Goal: Task Accomplishment & Management: Manage account settings

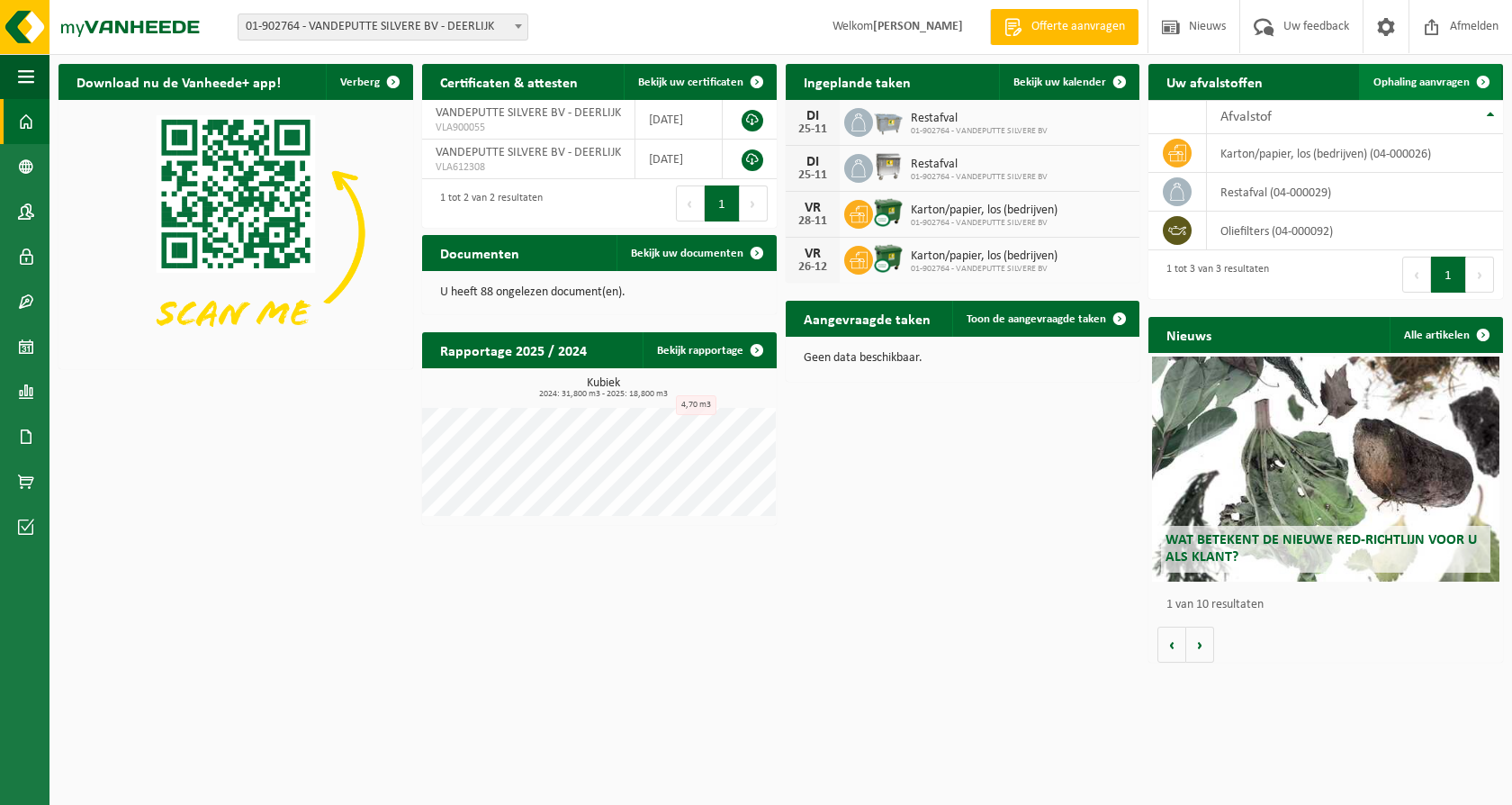
click at [1385, 84] on span "Ophaling aanvragen" at bounding box center [1422, 82] width 96 height 12
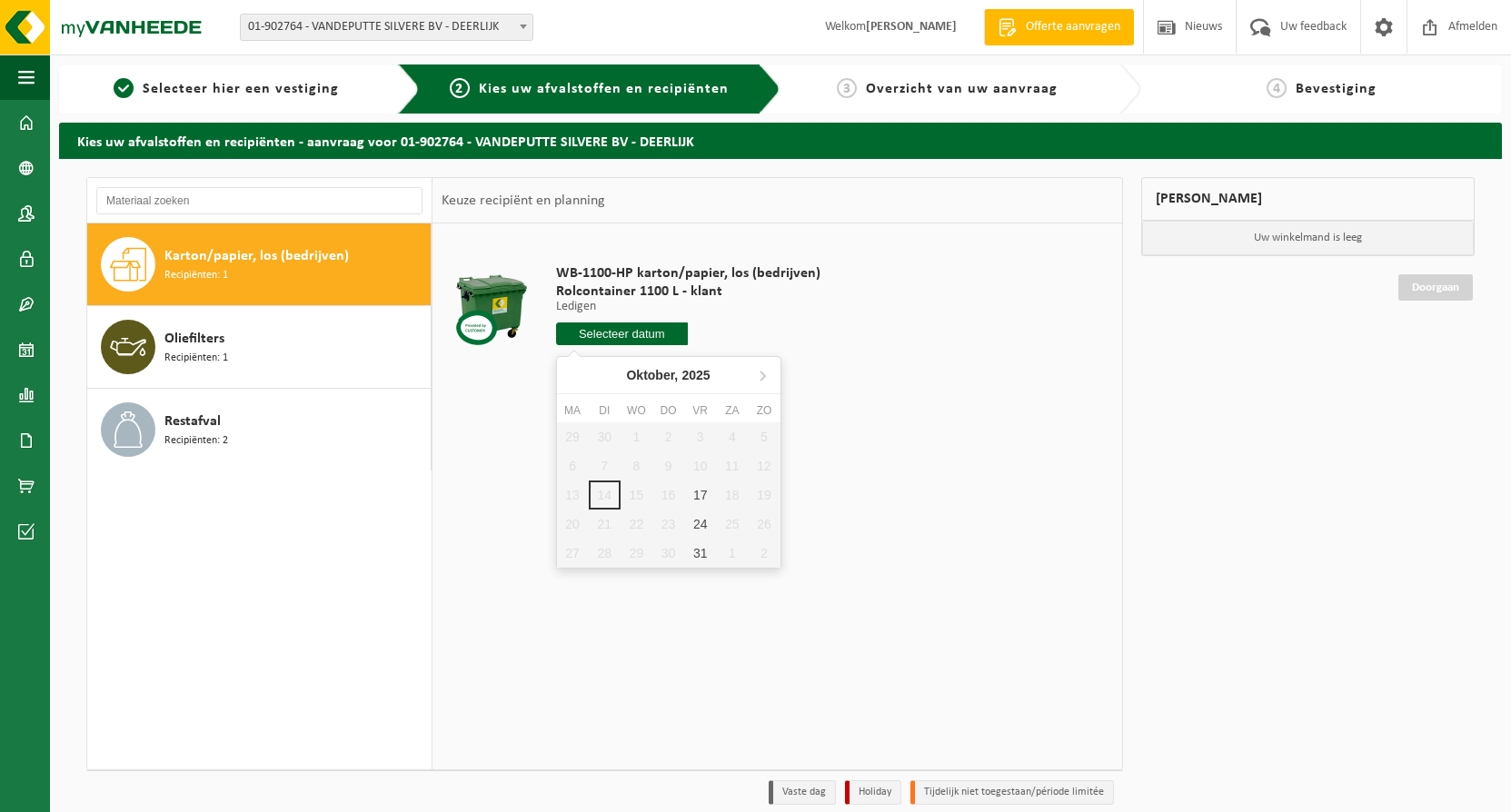
click at [646, 335] on input "text" at bounding box center [623, 334] width 133 height 23
click at [694, 488] on div "17" at bounding box center [700, 495] width 32 height 29
type input "Van 2025-10-17"
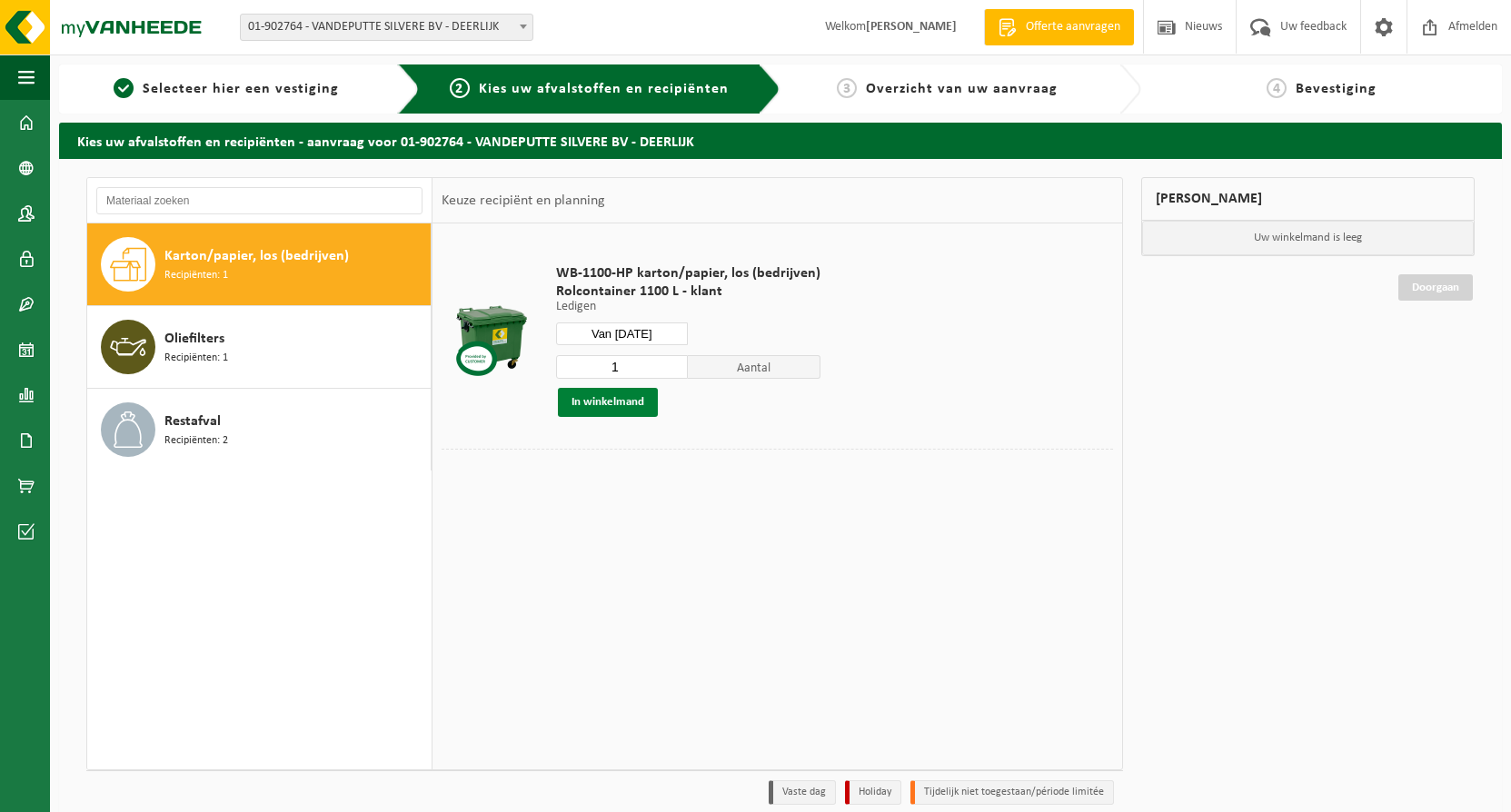
click at [609, 405] on button "In winkelmand" at bounding box center [608, 402] width 100 height 29
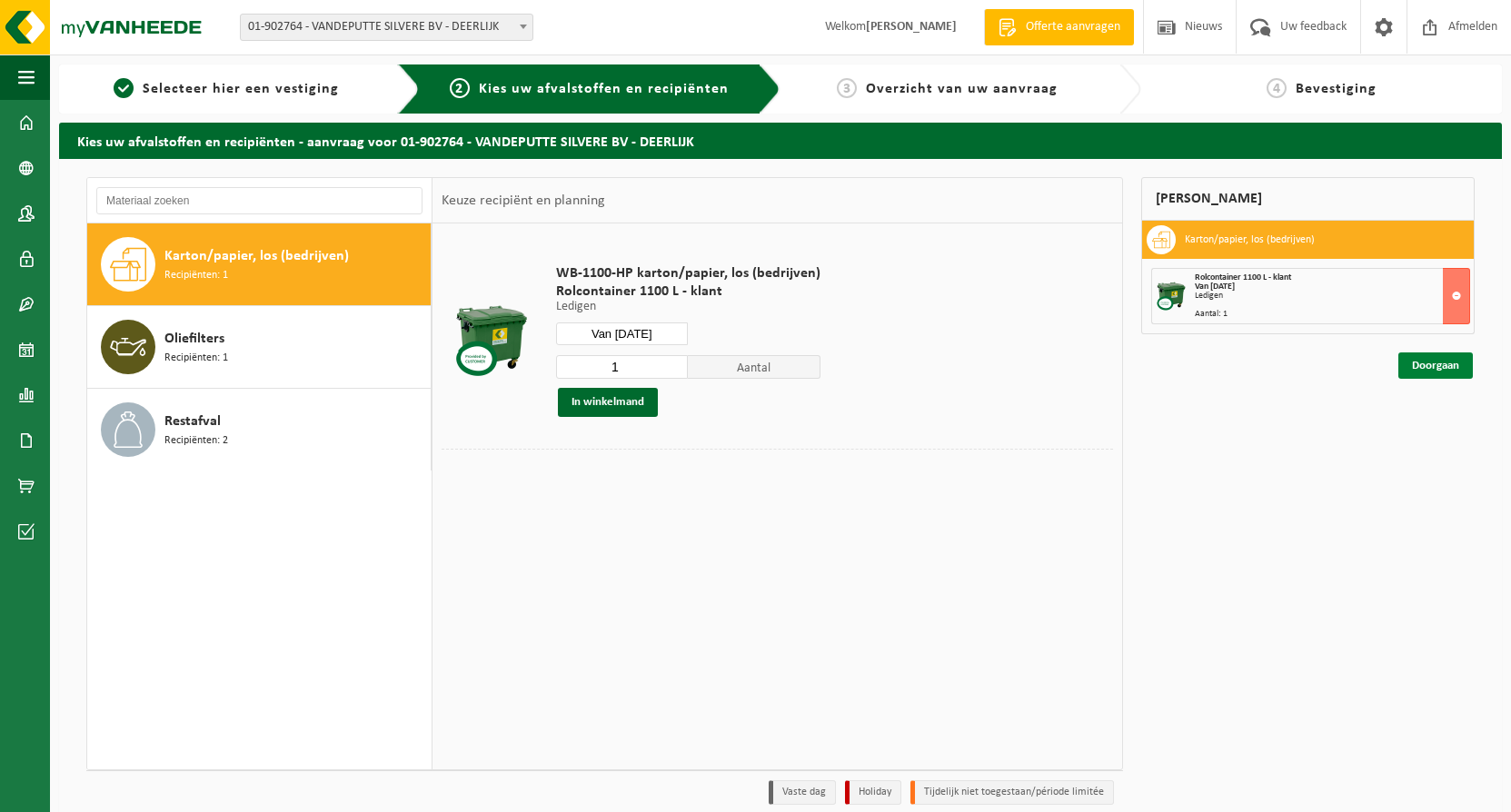
click at [1417, 366] on link "Doorgaan" at bounding box center [1435, 366] width 74 height 27
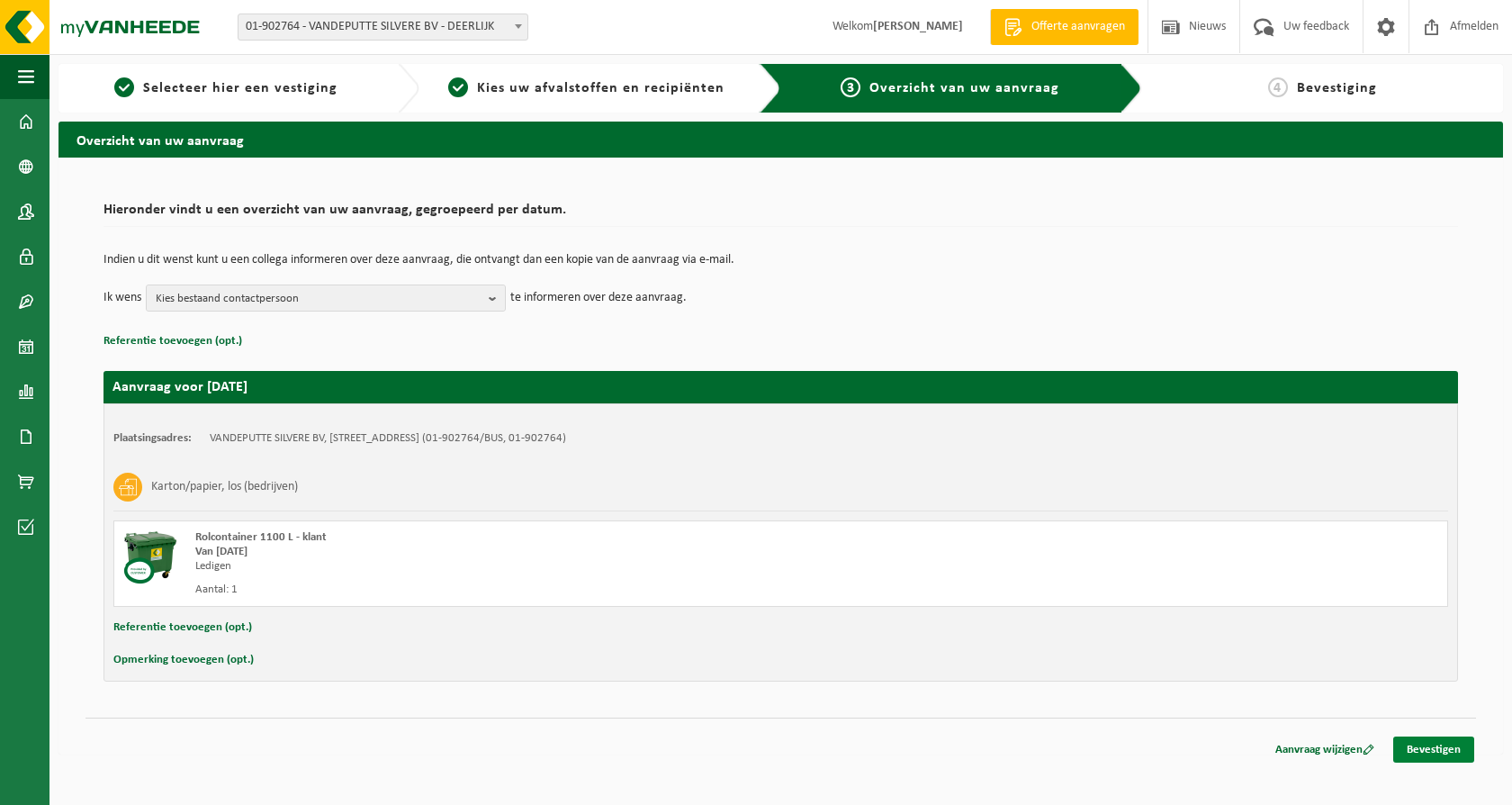
click at [1439, 748] on link "Bevestigen" at bounding box center [1433, 750] width 81 height 26
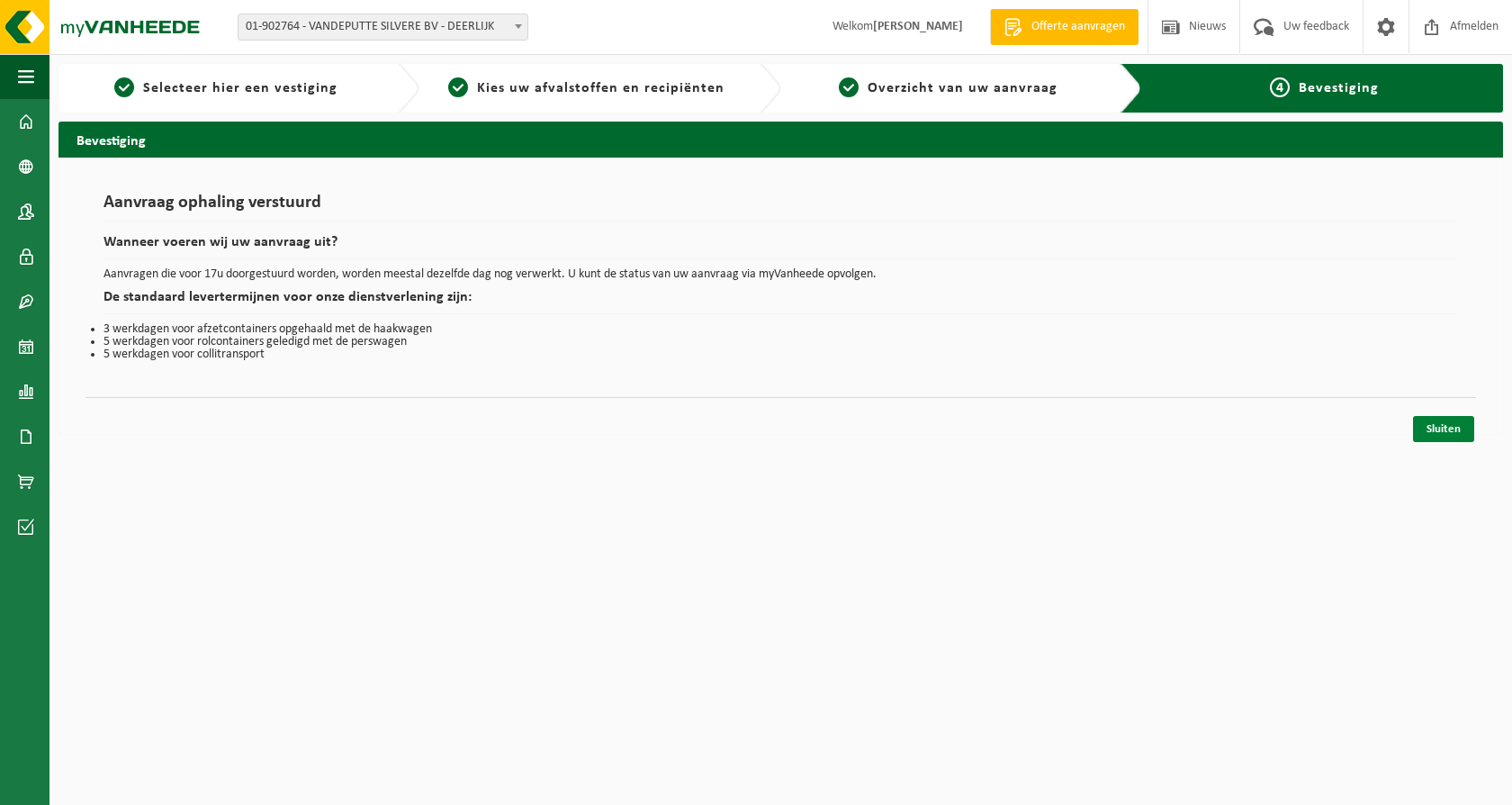
click at [1432, 433] on link "Sluiten" at bounding box center [1443, 429] width 61 height 26
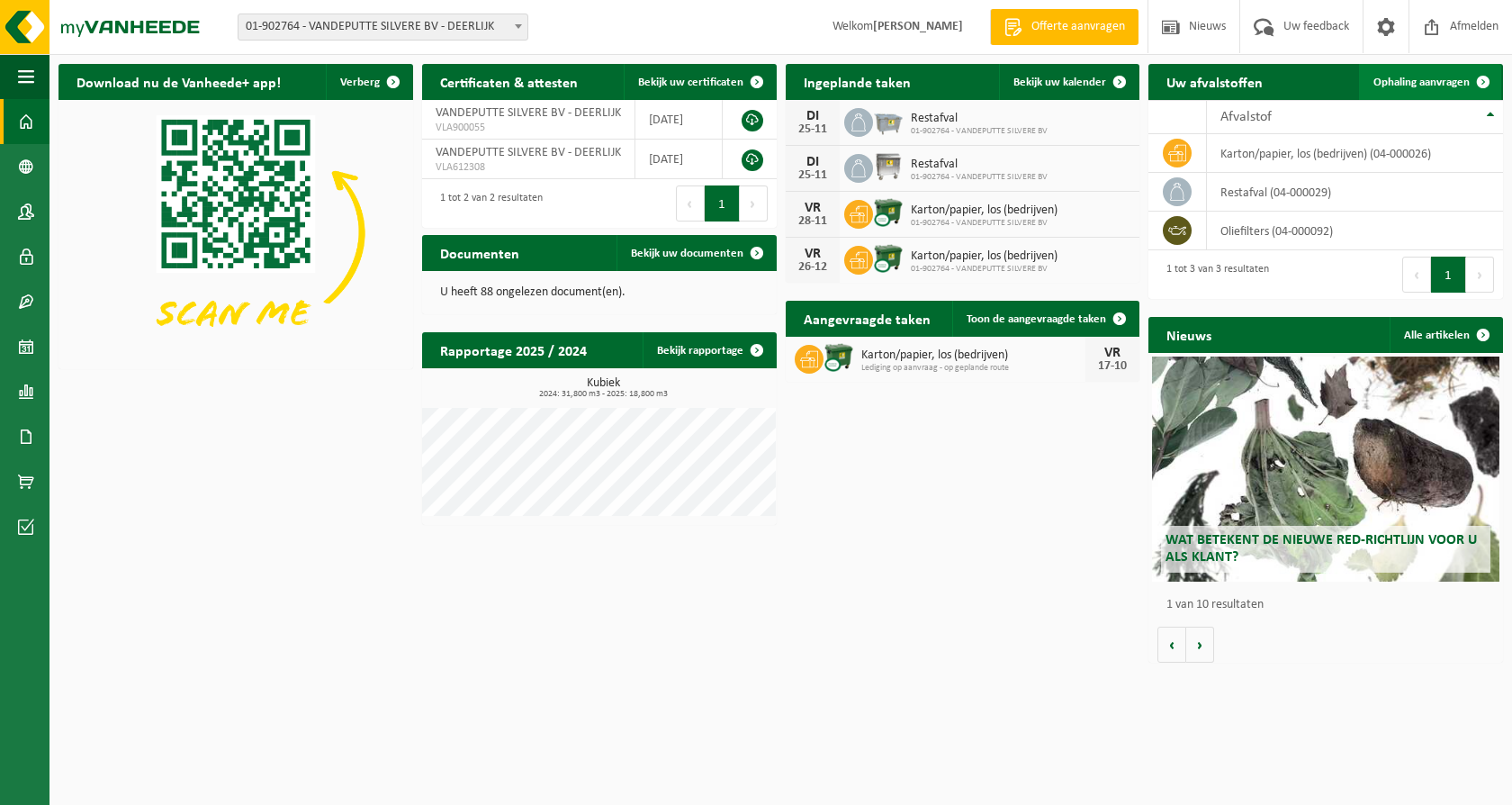
click at [1392, 84] on span "Ophaling aanvragen" at bounding box center [1422, 82] width 96 height 12
click at [1408, 83] on span "Ophaling aanvragen" at bounding box center [1422, 82] width 96 height 12
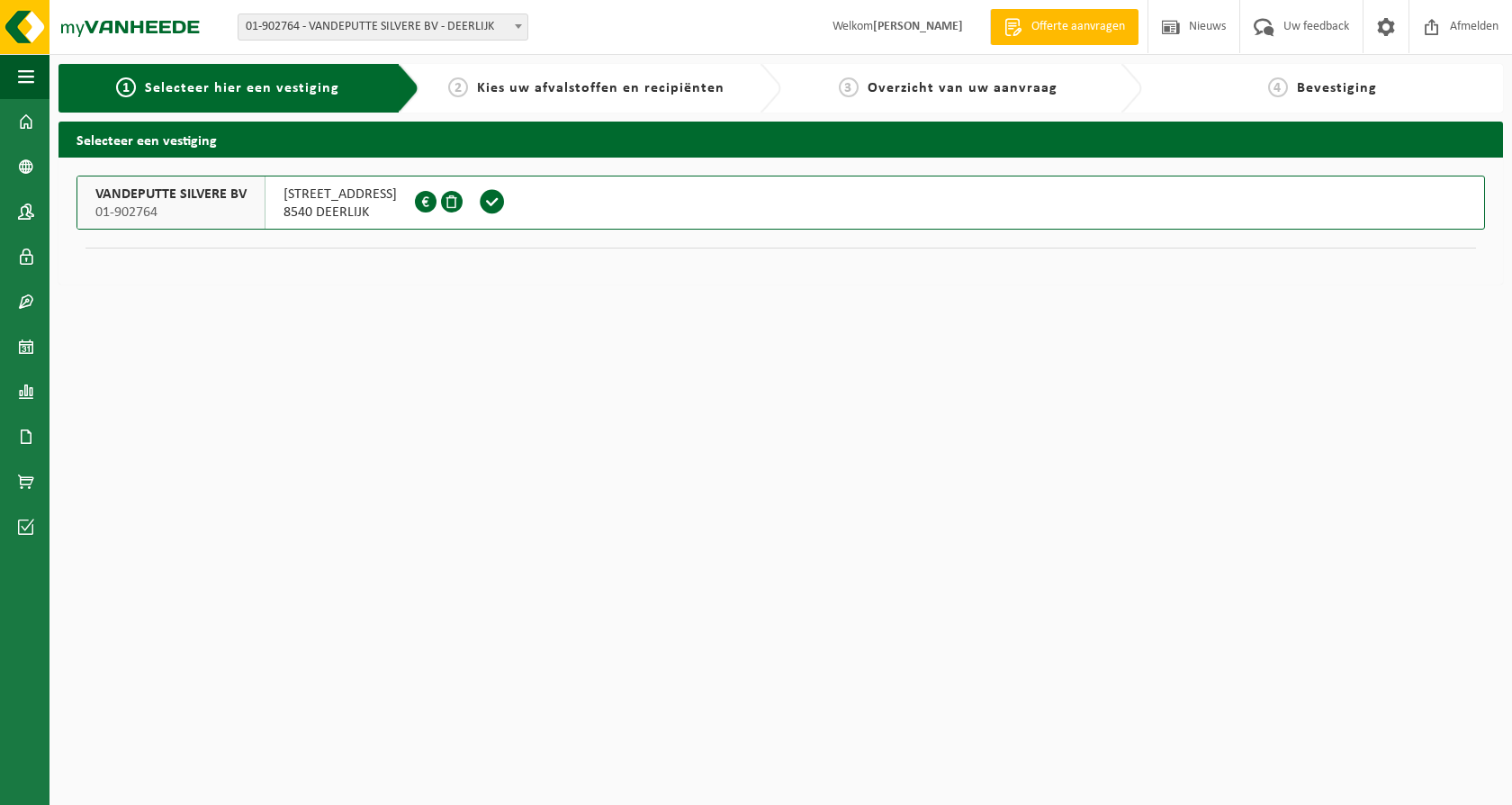
click at [171, 197] on span "VANDEPUTTE SILVERE BV" at bounding box center [171, 194] width 152 height 18
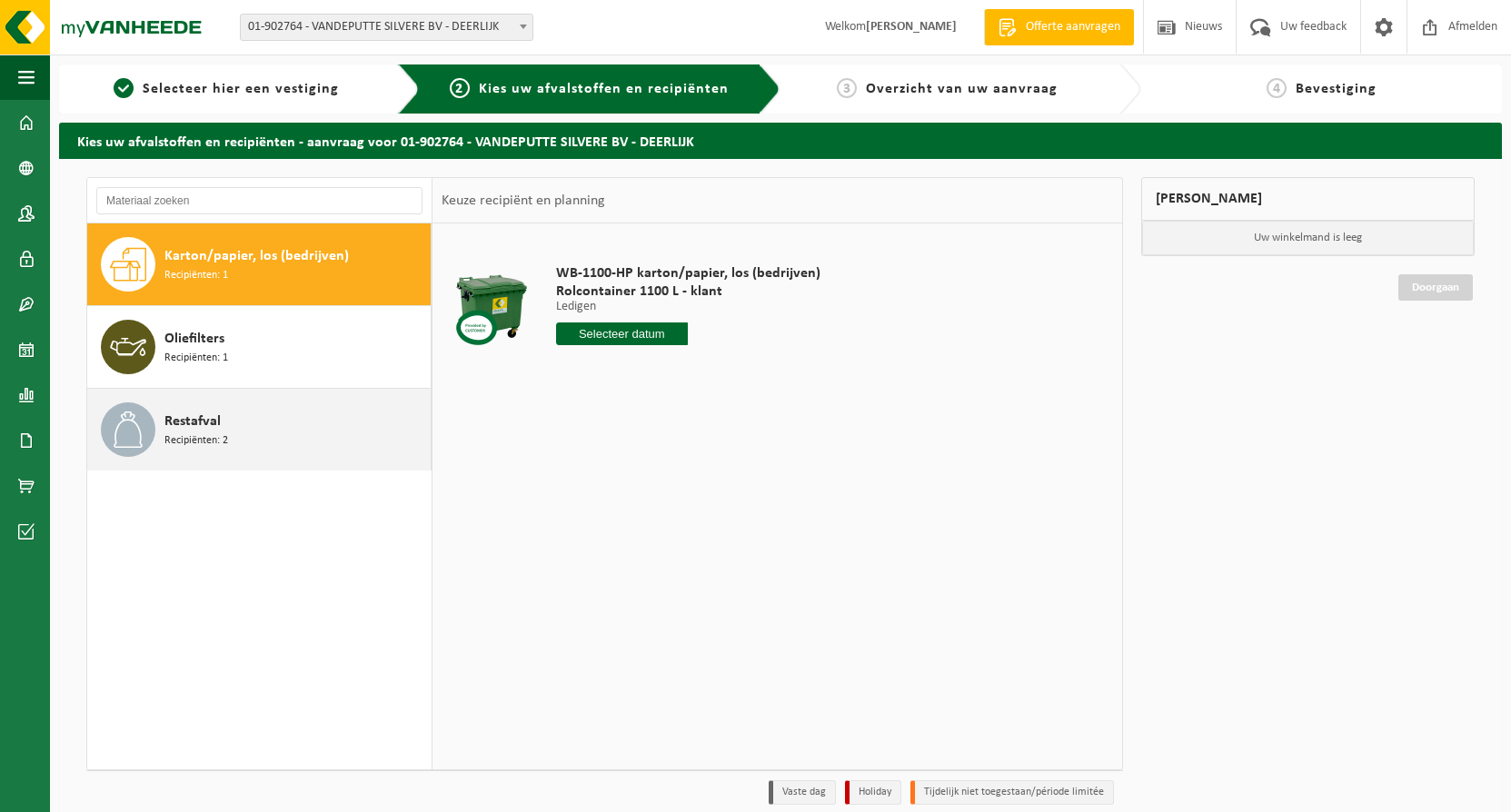
click at [155, 428] on div "Restafval Recipiënten: 2" at bounding box center [259, 429] width 345 height 82
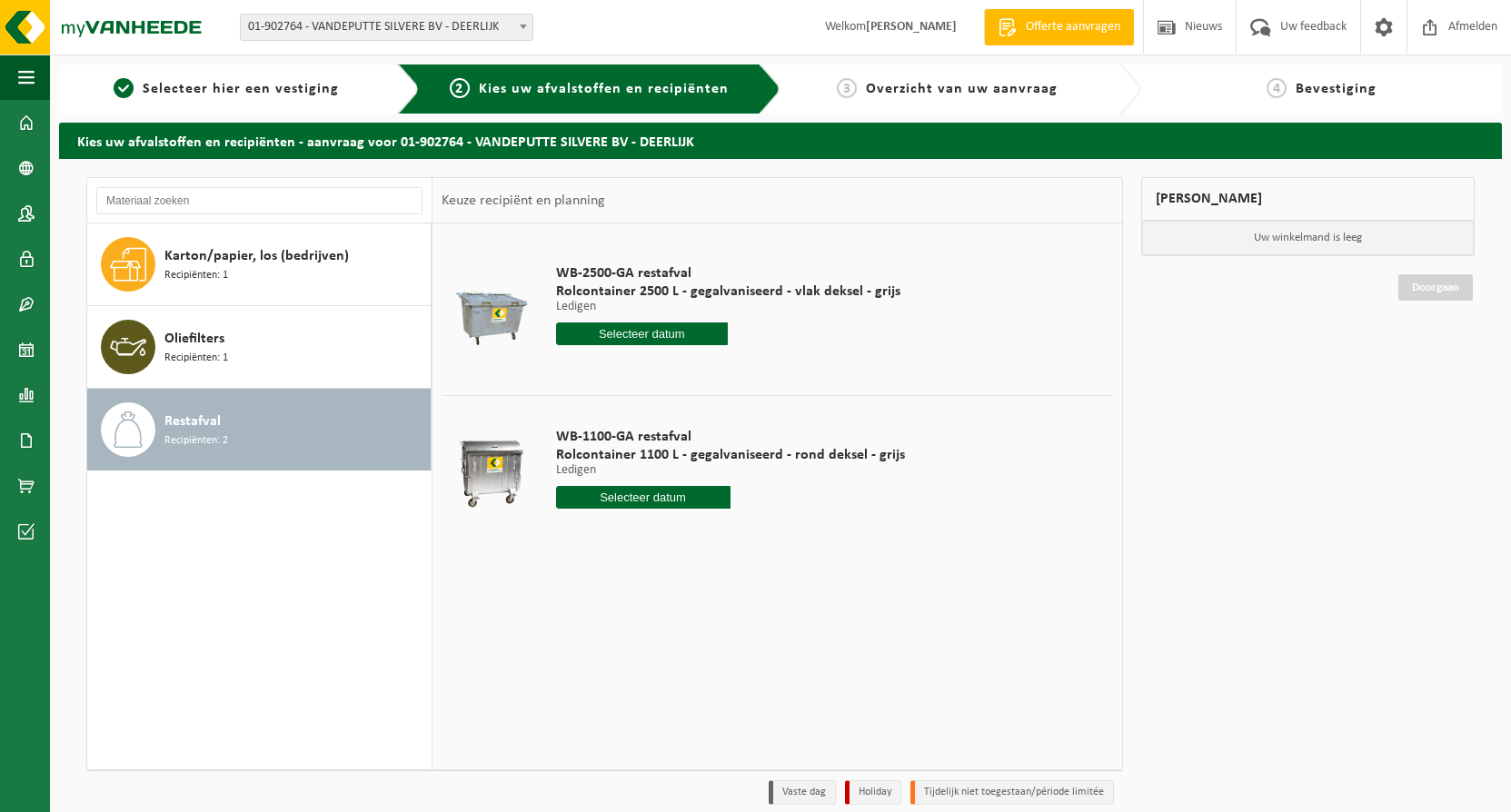
click at [610, 330] on input "text" at bounding box center [643, 334] width 172 height 23
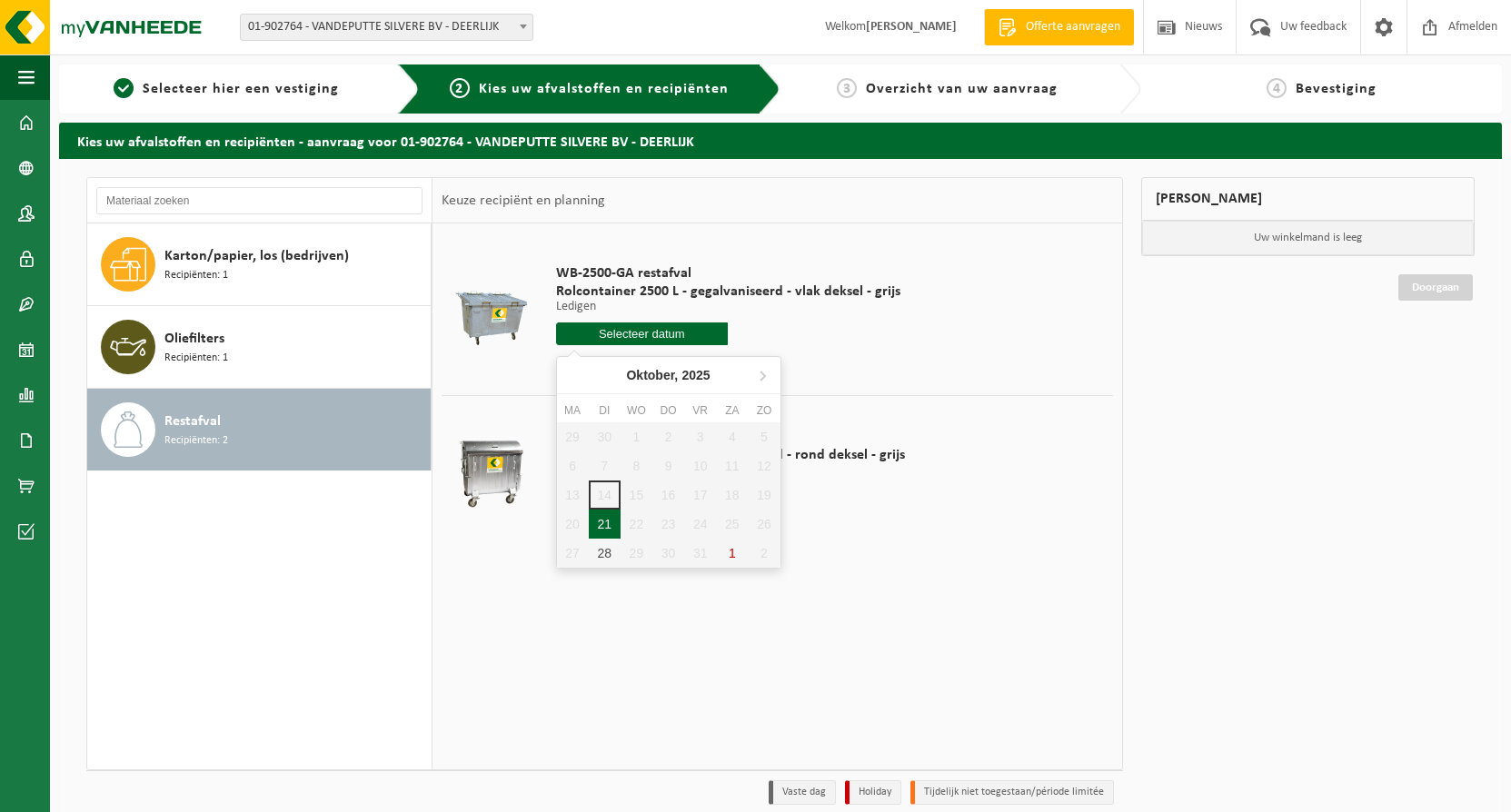
drag, startPoint x: 603, startPoint y: 520, endPoint x: 614, endPoint y: 500, distance: 22.8
click at [604, 520] on div "21" at bounding box center [604, 524] width 32 height 29
type input "Van 2025-10-21"
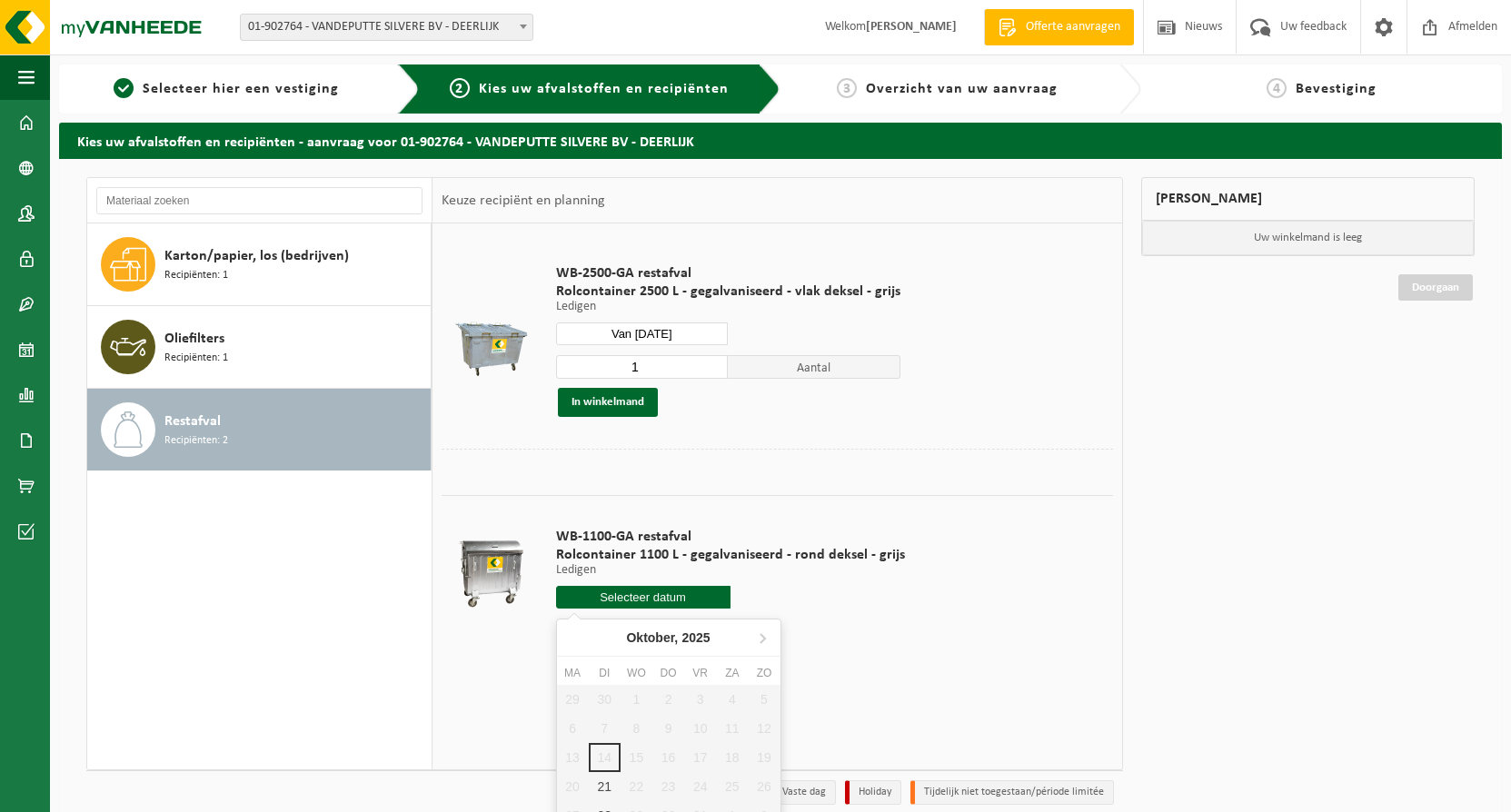
click at [602, 587] on input "text" at bounding box center [644, 597] width 174 height 23
drag, startPoint x: 605, startPoint y: 781, endPoint x: 655, endPoint y: 740, distance: 64.7
click at [605, 780] on div "21" at bounding box center [604, 787] width 32 height 29
type input "Van 2025-10-21"
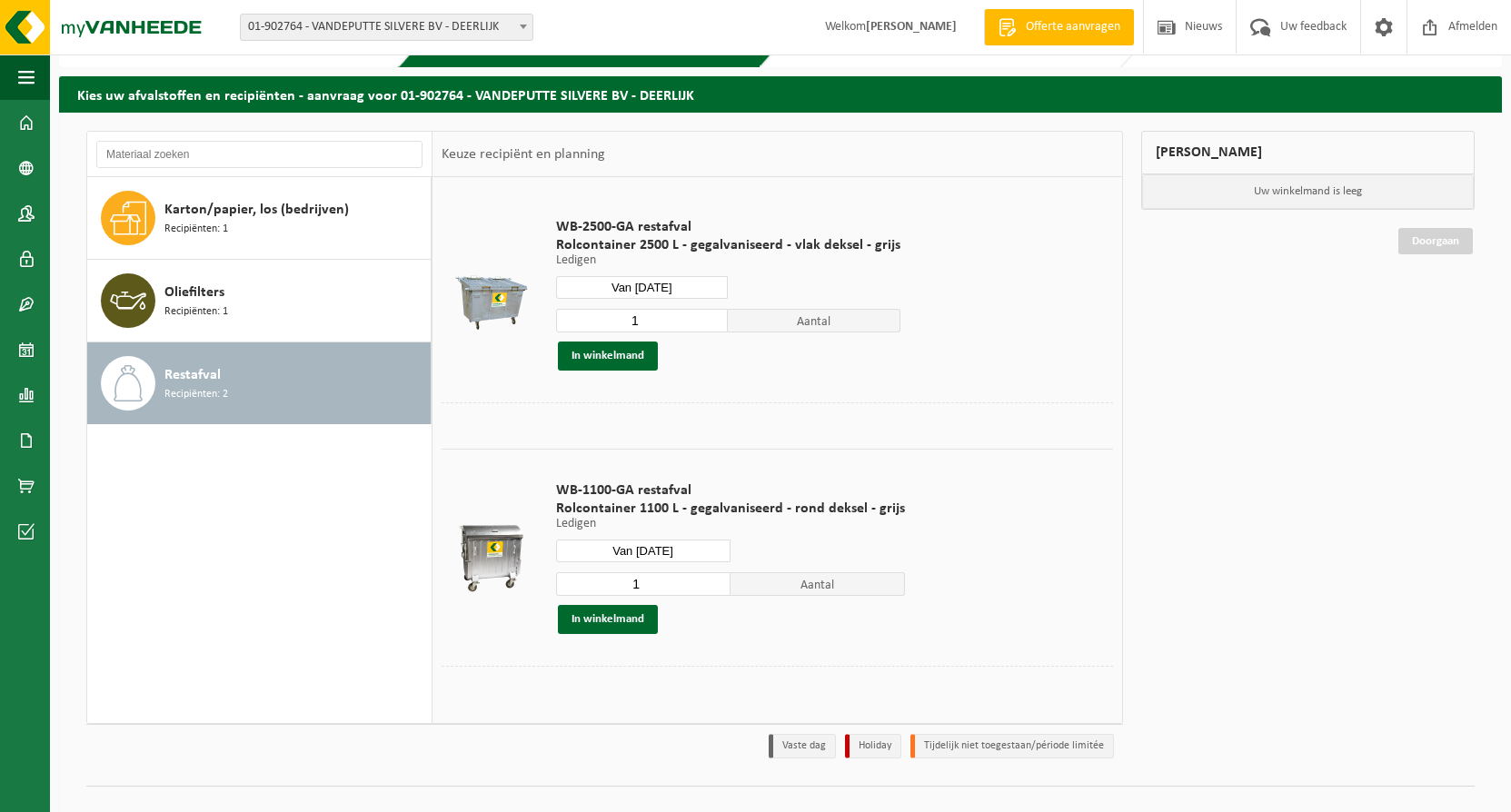
scroll to position [75, 0]
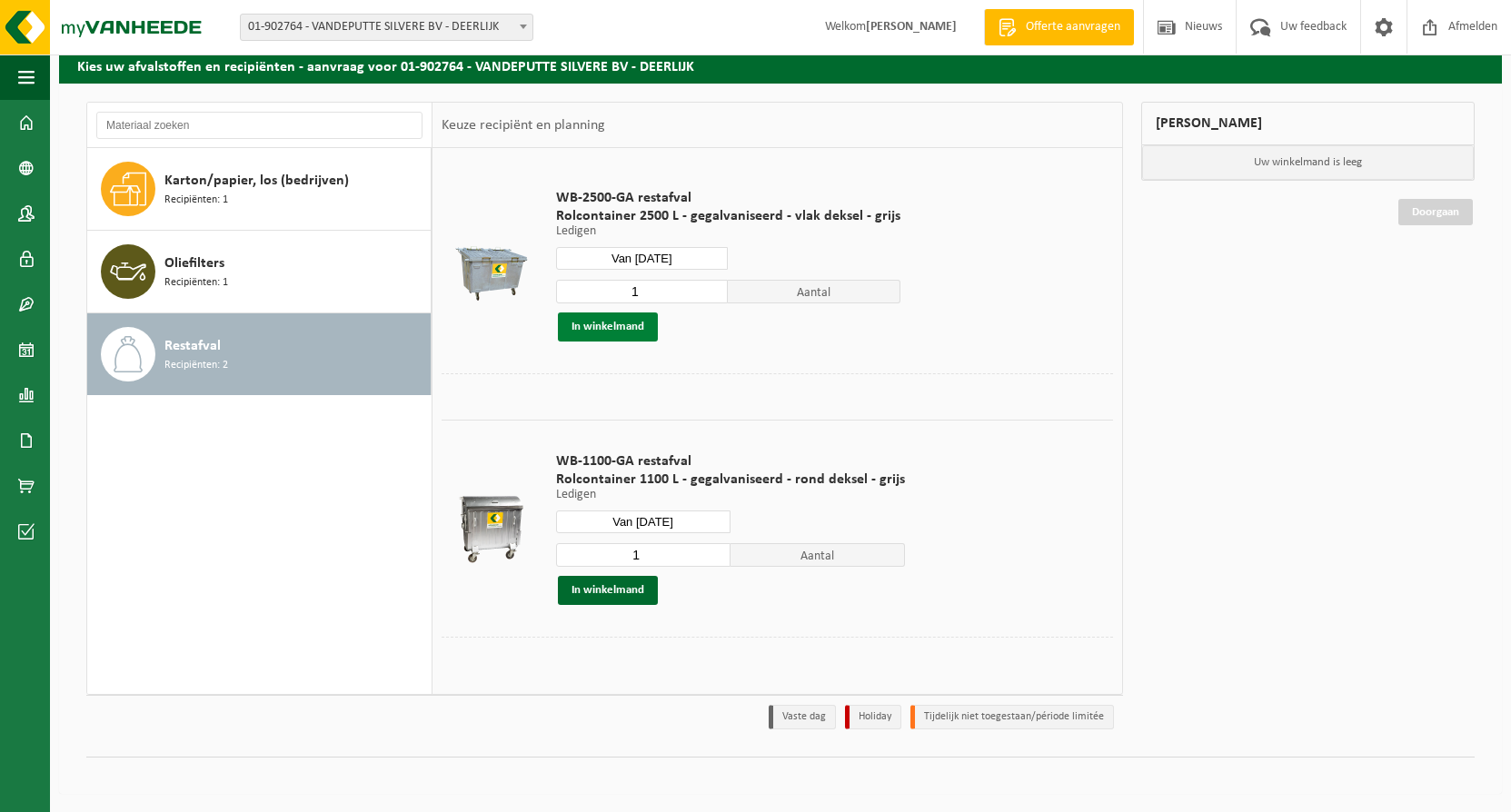
click at [602, 325] on button "In winkelmand" at bounding box center [608, 327] width 100 height 29
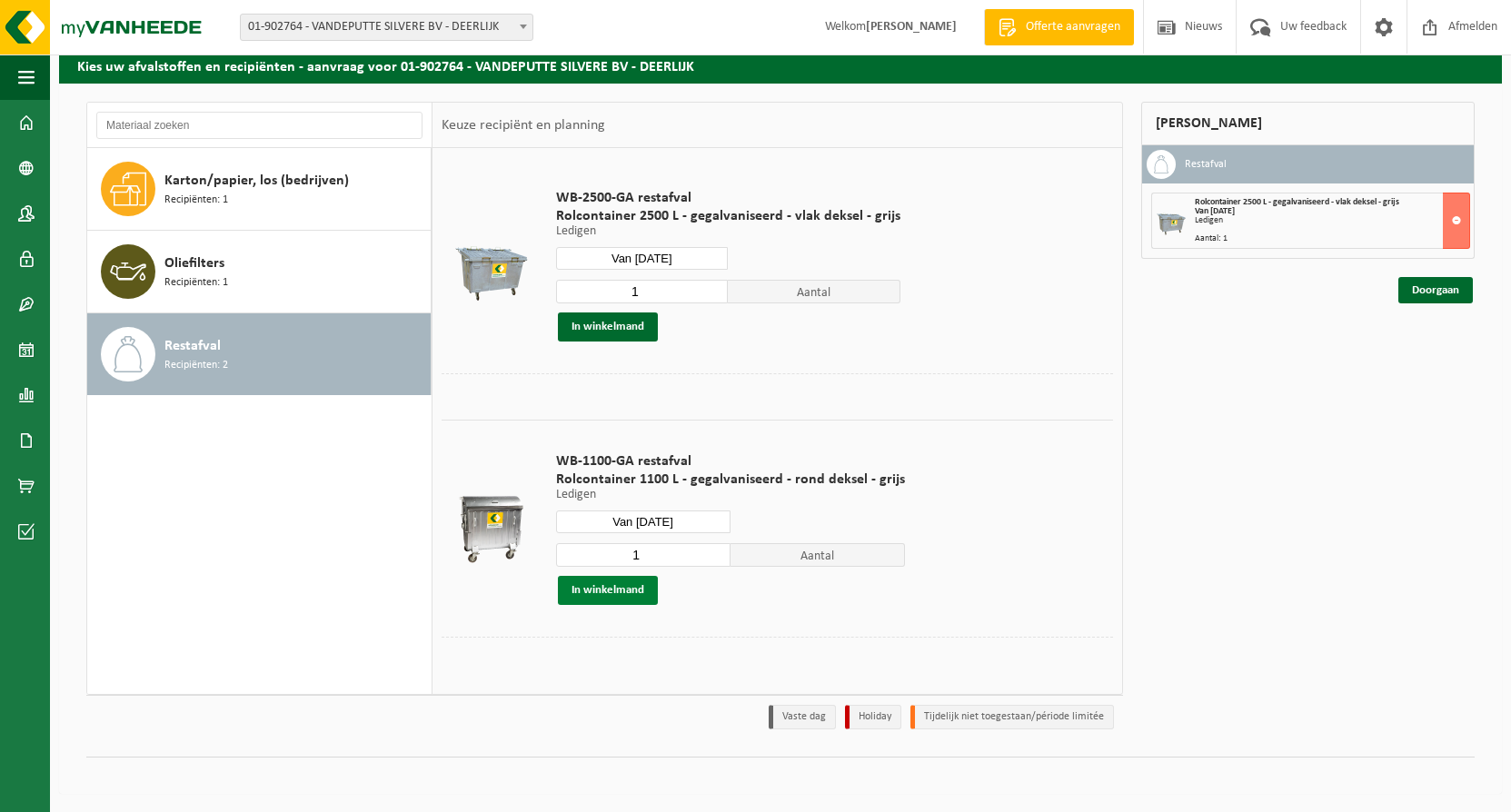
click at [618, 587] on button "In winkelmand" at bounding box center [608, 590] width 100 height 29
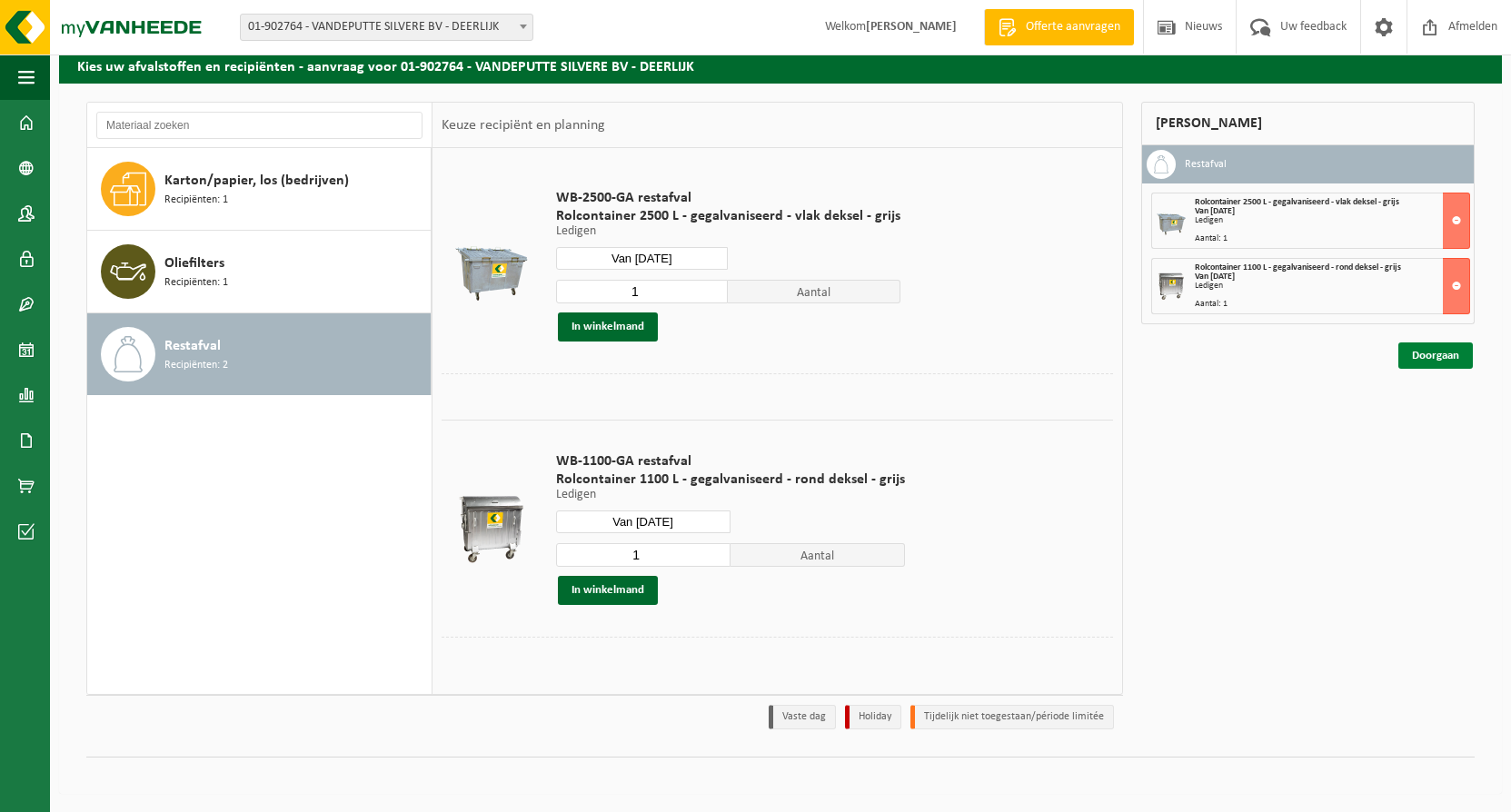
click at [1418, 357] on link "Doorgaan" at bounding box center [1435, 356] width 74 height 27
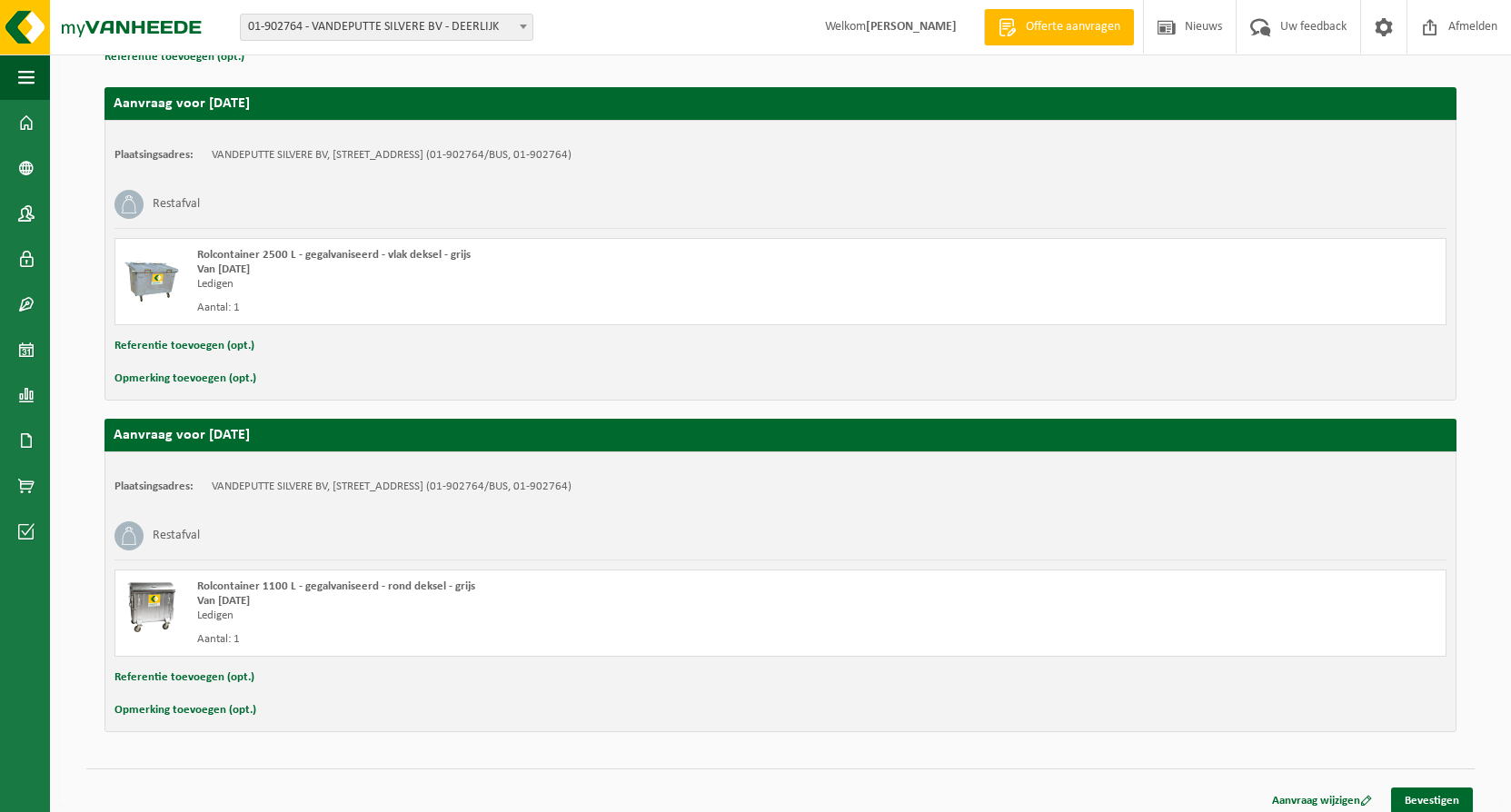
scroll to position [299, 0]
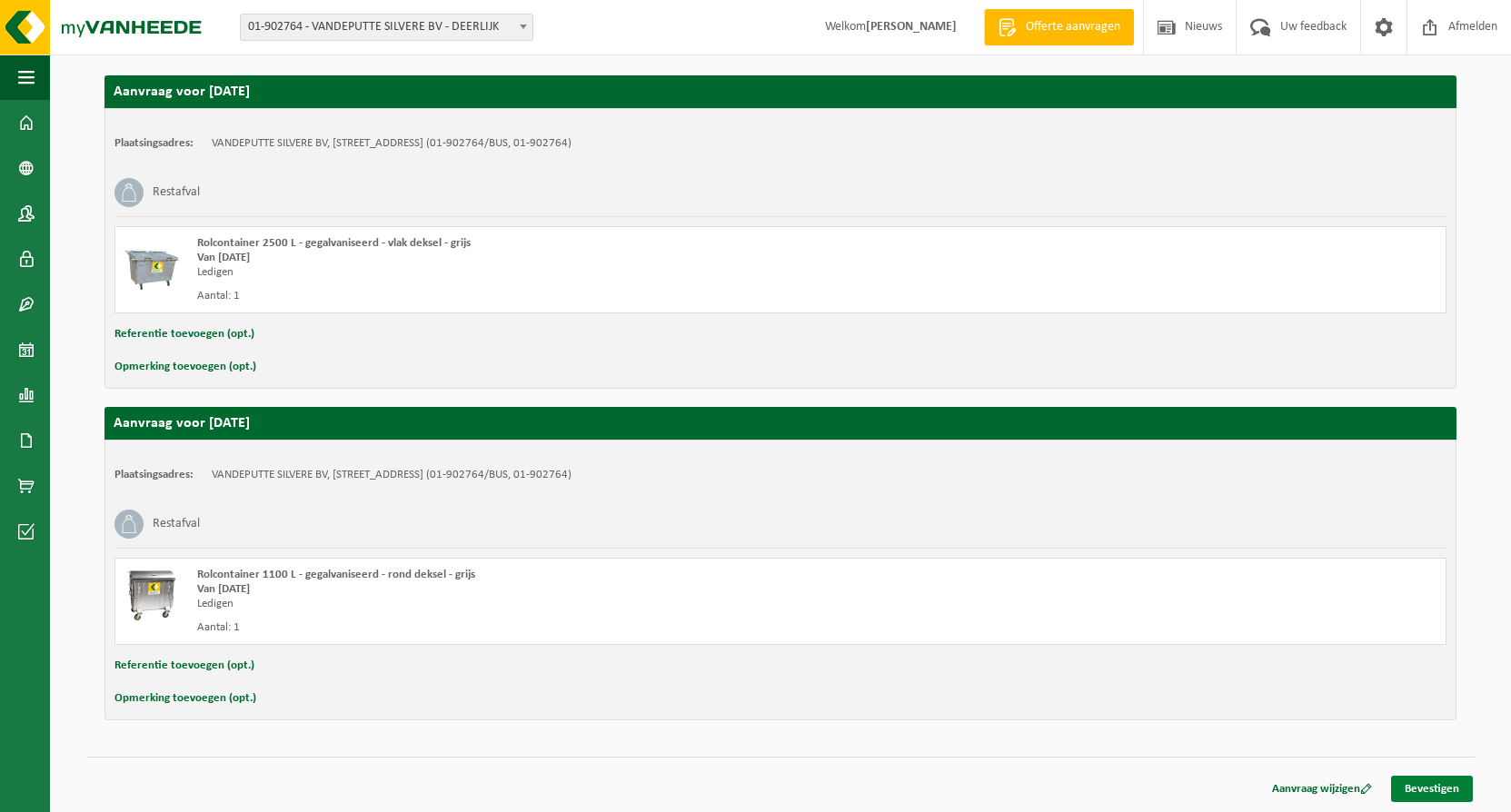
click at [1417, 782] on link "Bevestigen" at bounding box center [1431, 788] width 82 height 27
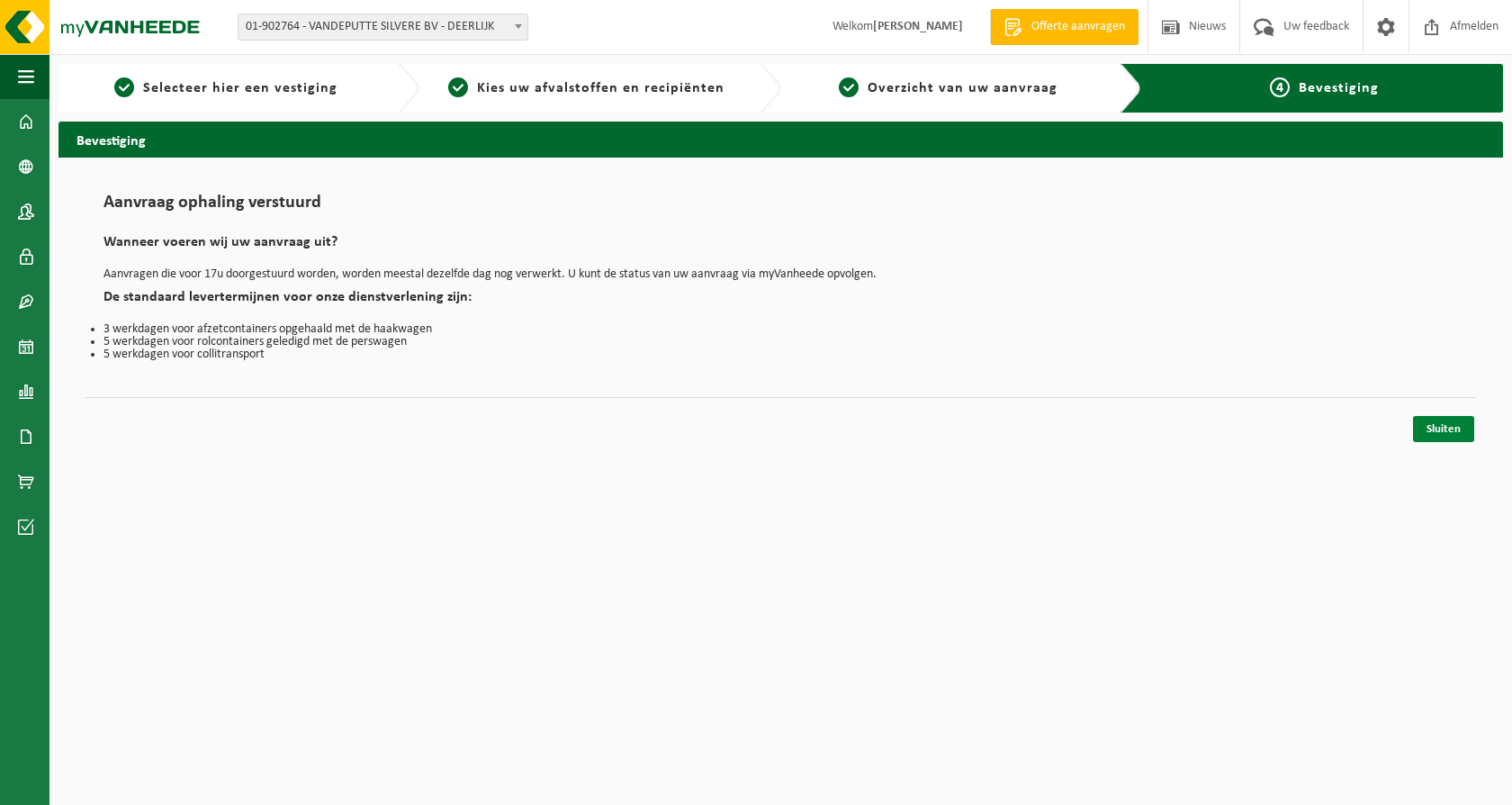
click at [1441, 431] on link "Sluiten" at bounding box center [1443, 429] width 61 height 26
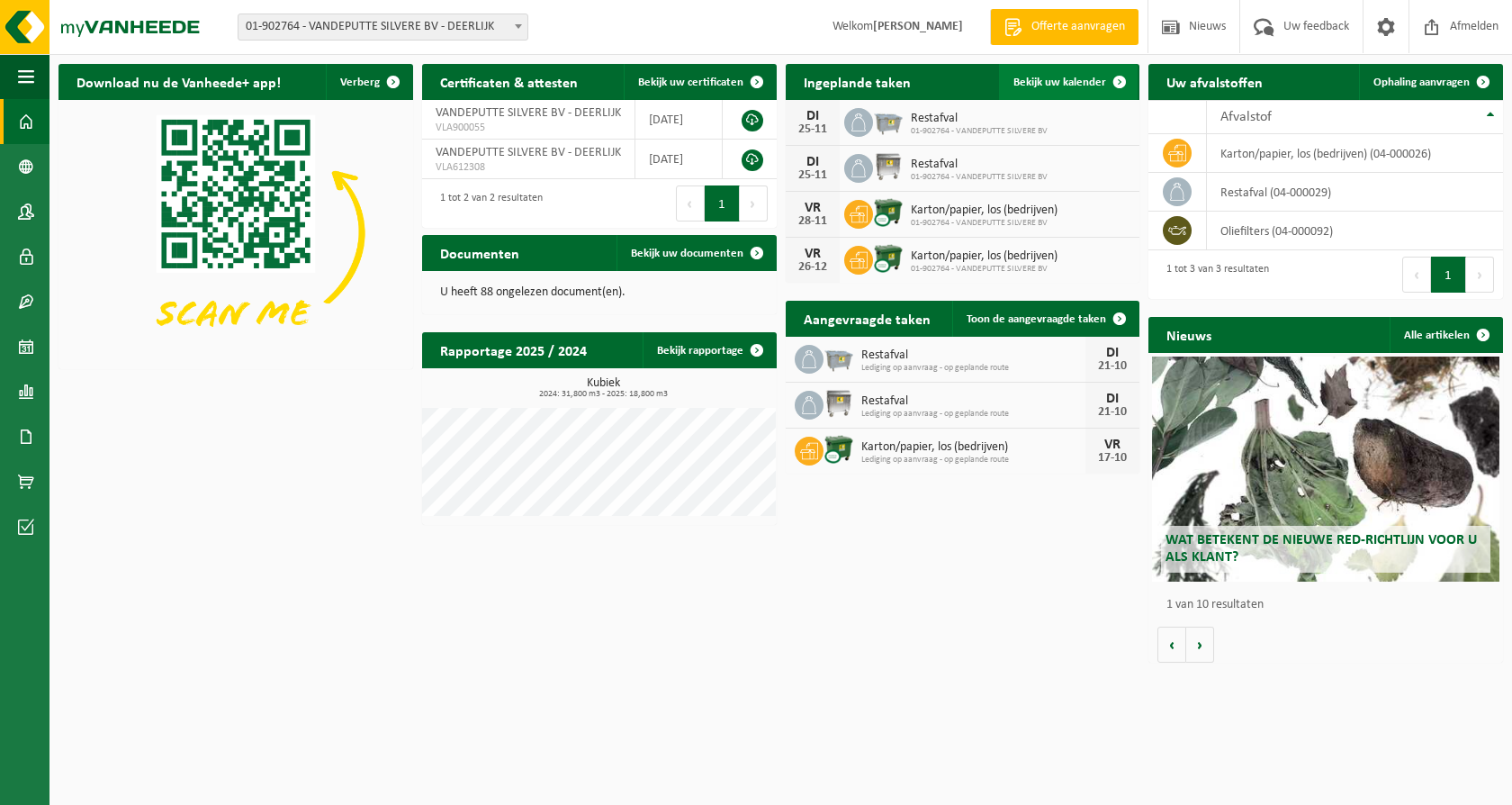
click at [1042, 84] on span "Bekijk uw kalender" at bounding box center [1060, 82] width 93 height 12
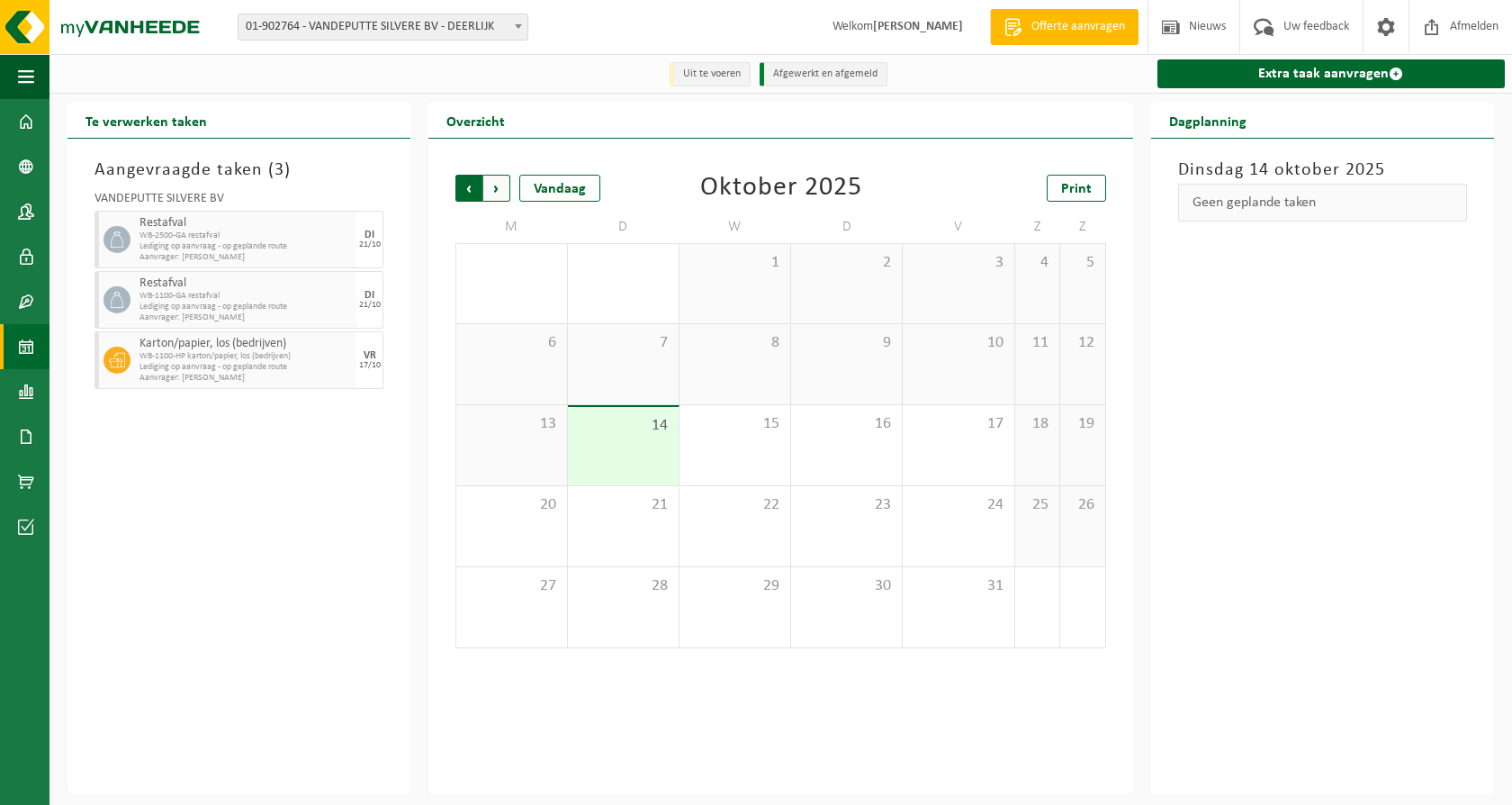
click at [499, 189] on span "Volgende" at bounding box center [497, 188] width 27 height 27
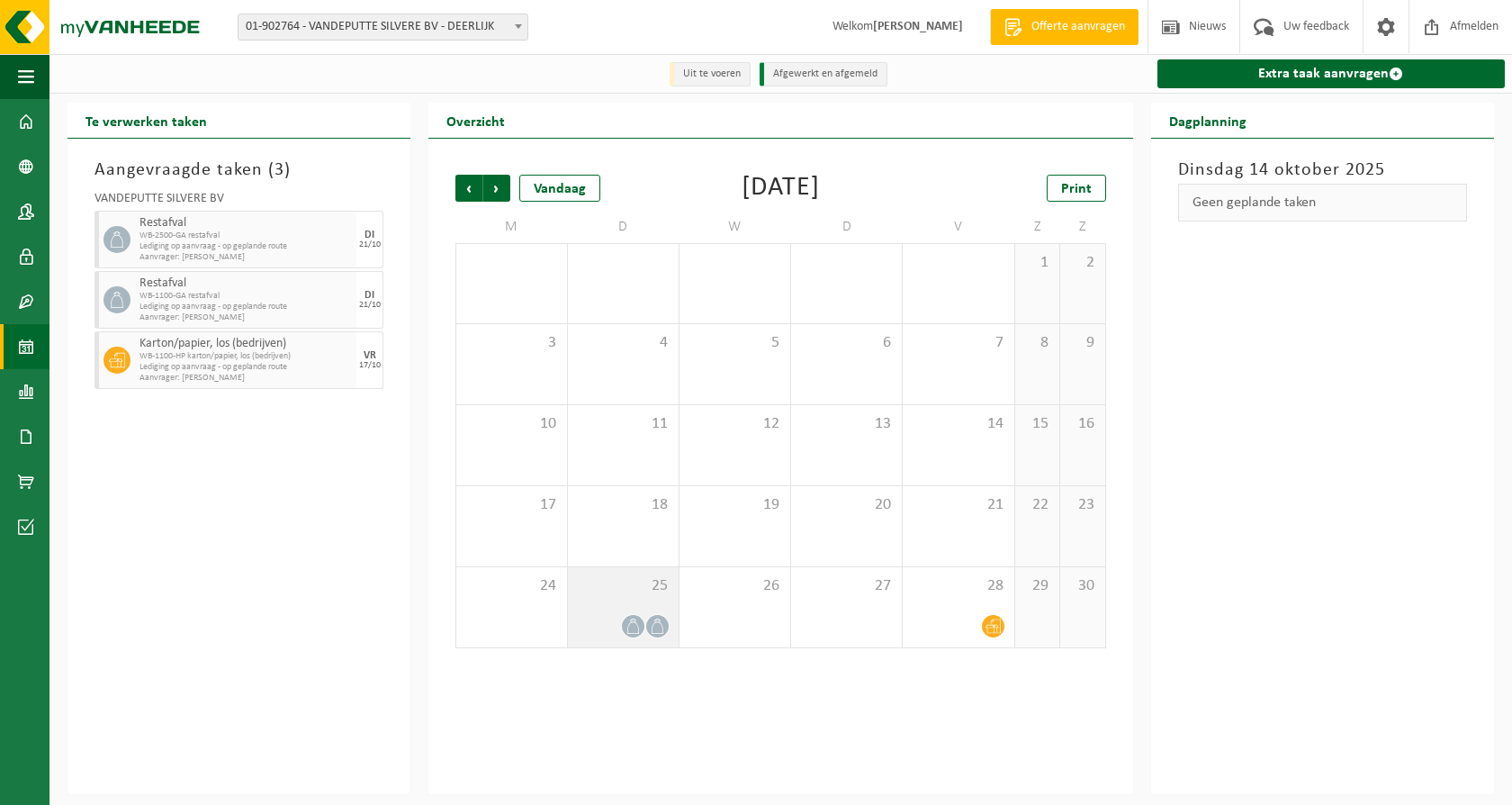
click at [658, 620] on icon at bounding box center [657, 626] width 15 height 15
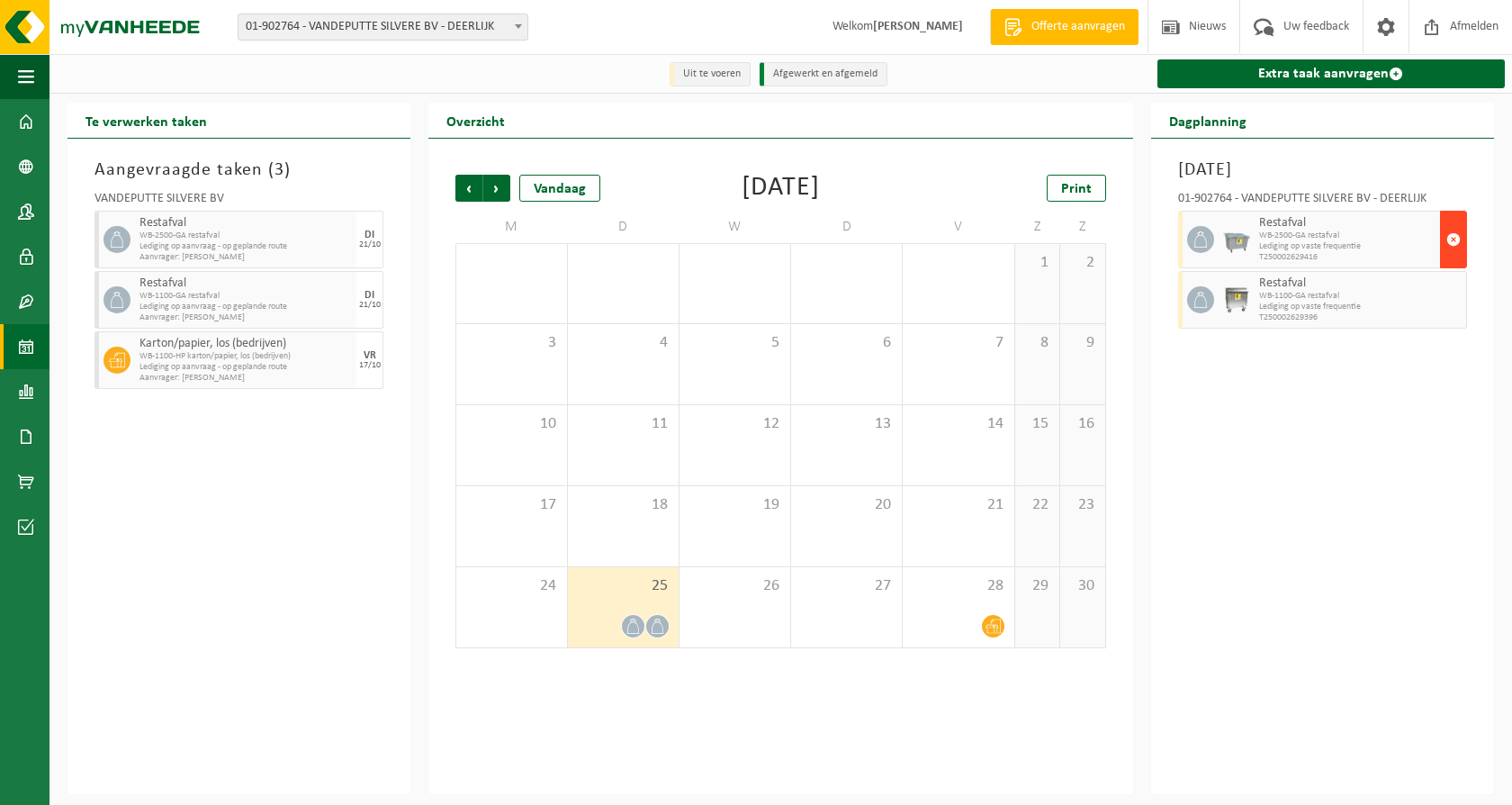
click at [1450, 242] on span "button" at bounding box center [1454, 240] width 15 height 36
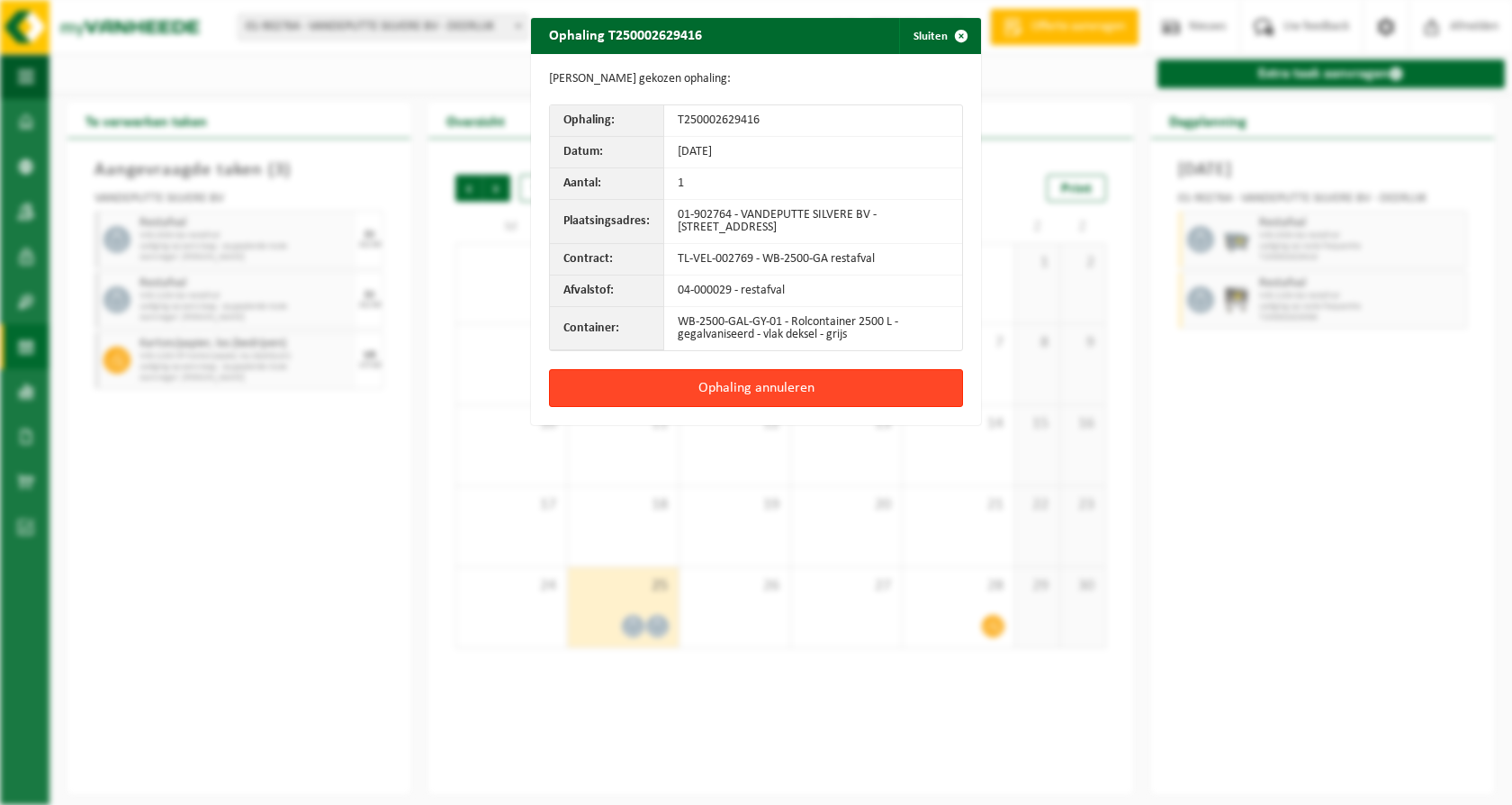
click at [815, 382] on button "Ophaling annuleren" at bounding box center [756, 388] width 414 height 38
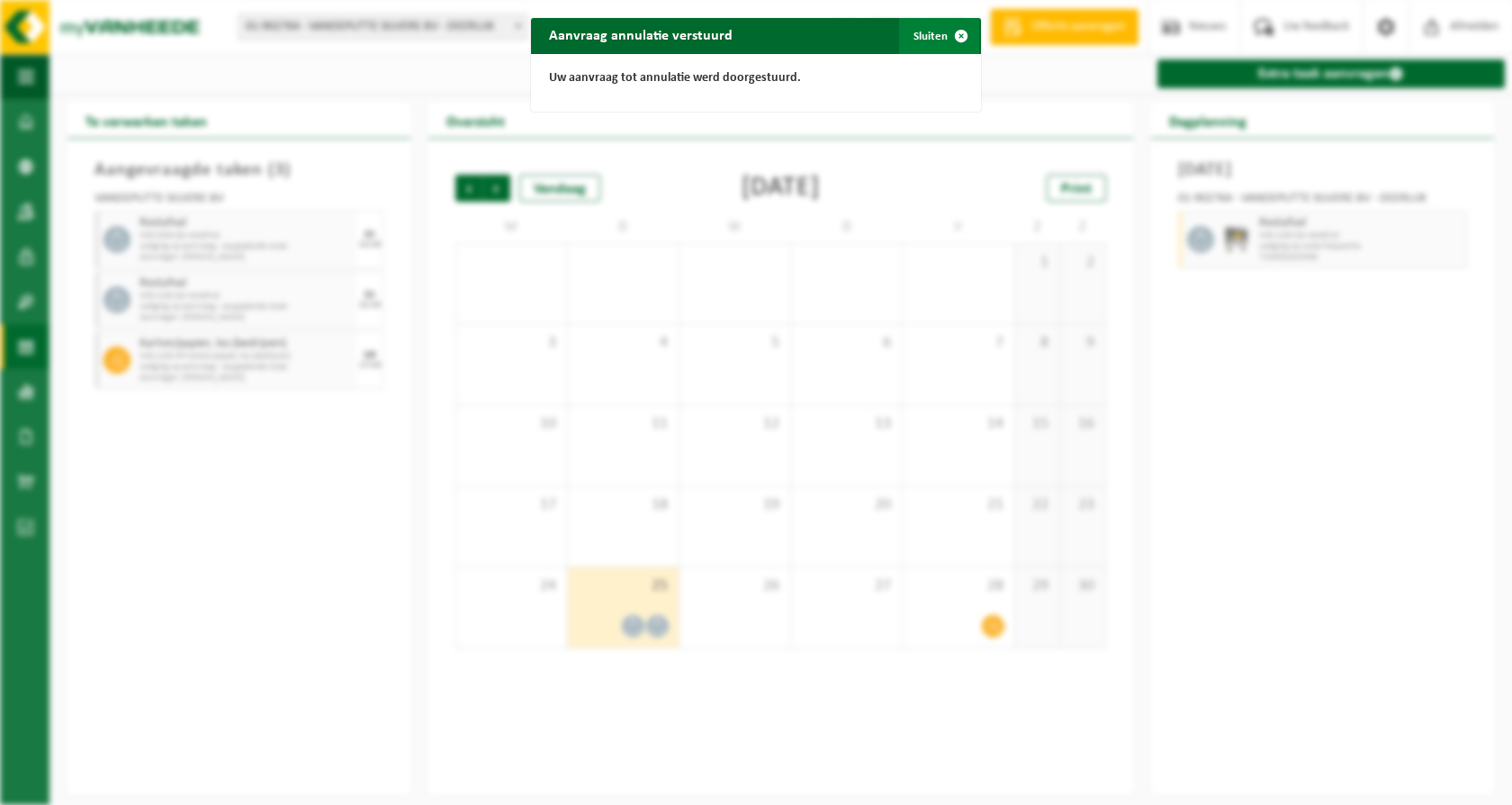
click at [919, 36] on button "Sluiten" at bounding box center [939, 36] width 80 height 36
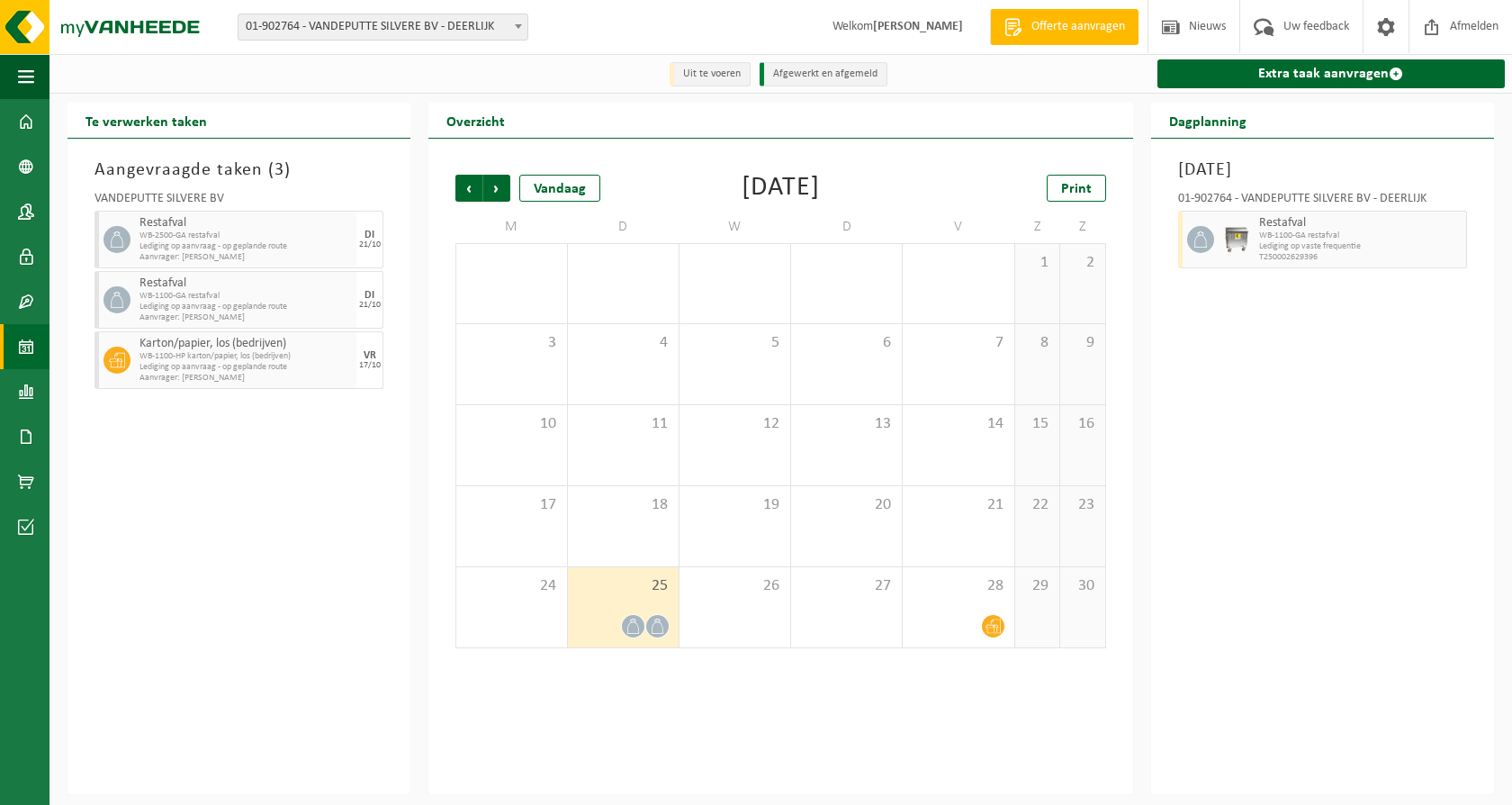
click at [645, 614] on div "25" at bounding box center [623, 607] width 111 height 80
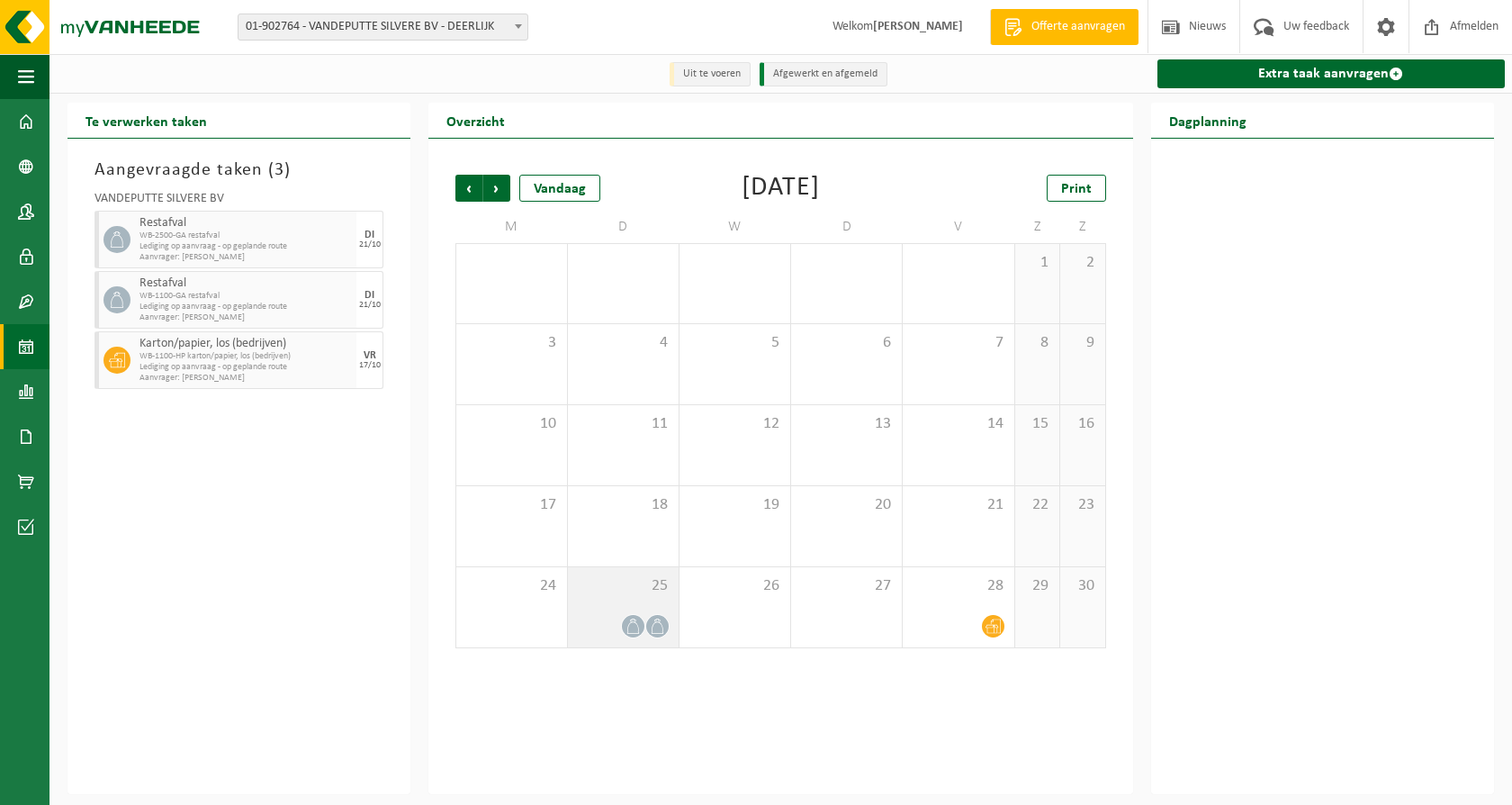
click at [648, 627] on span at bounding box center [657, 626] width 23 height 23
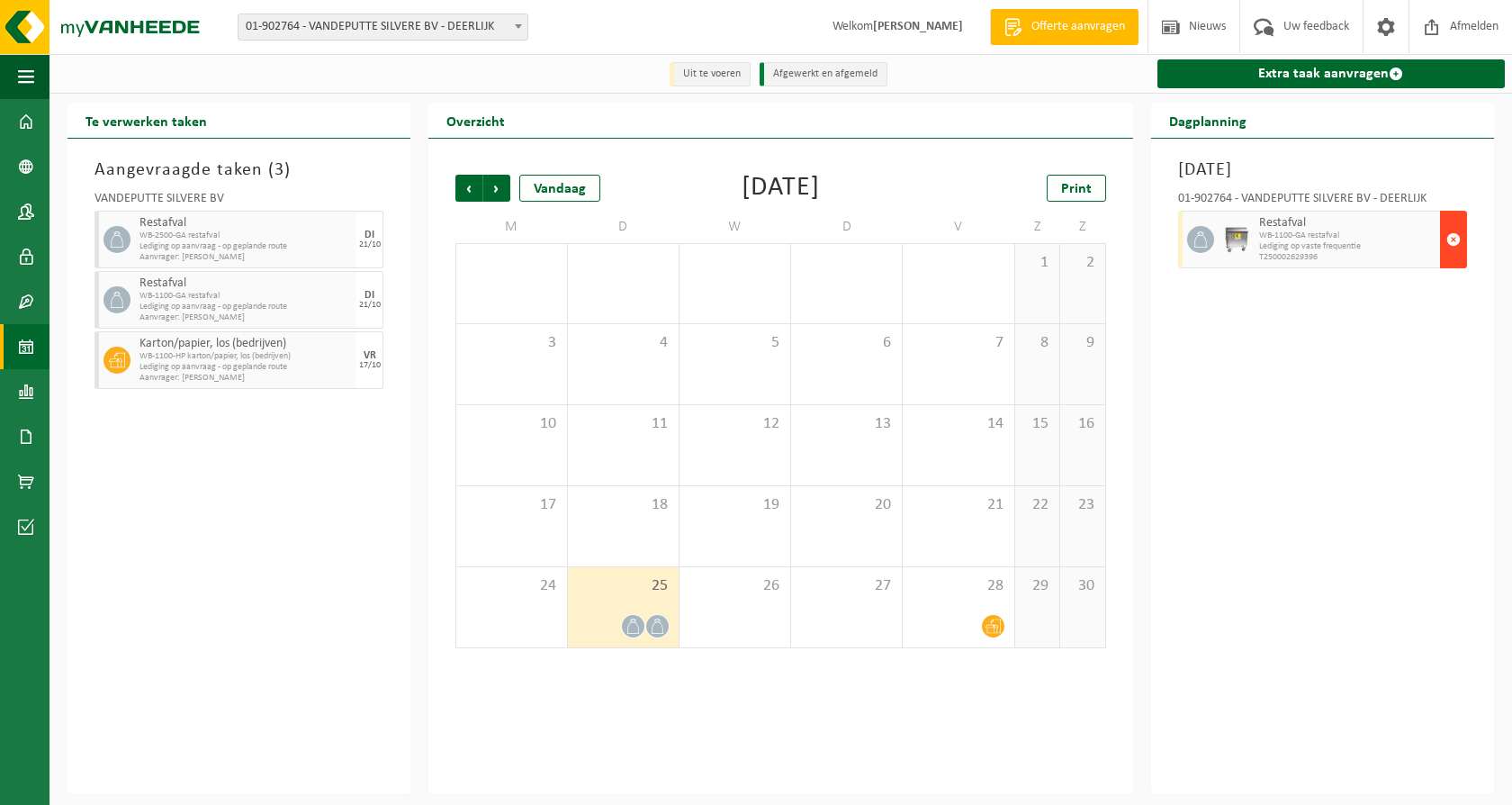
click at [1450, 237] on span "button" at bounding box center [1454, 240] width 15 height 36
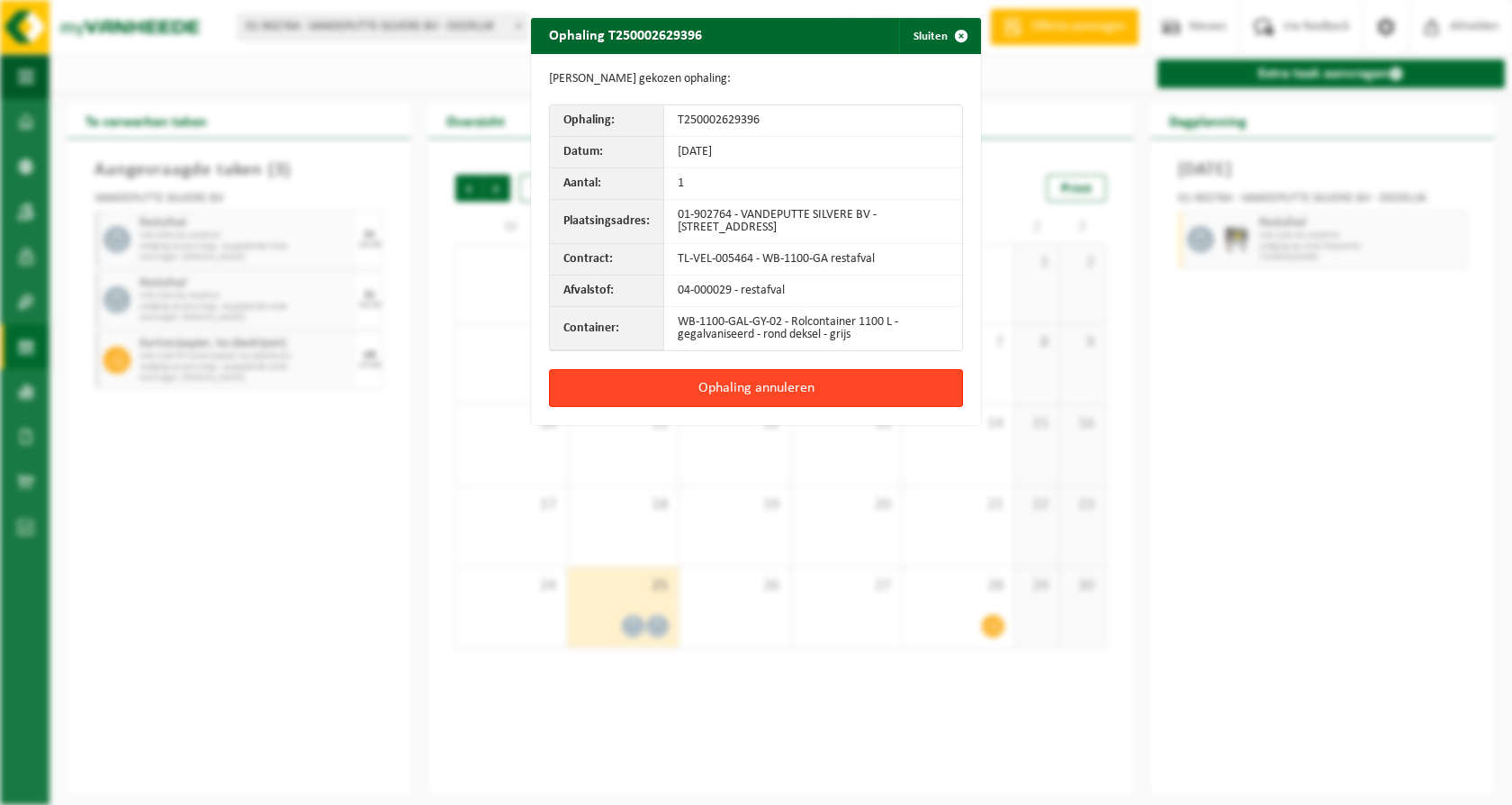
click at [772, 382] on button "Ophaling annuleren" at bounding box center [756, 388] width 414 height 38
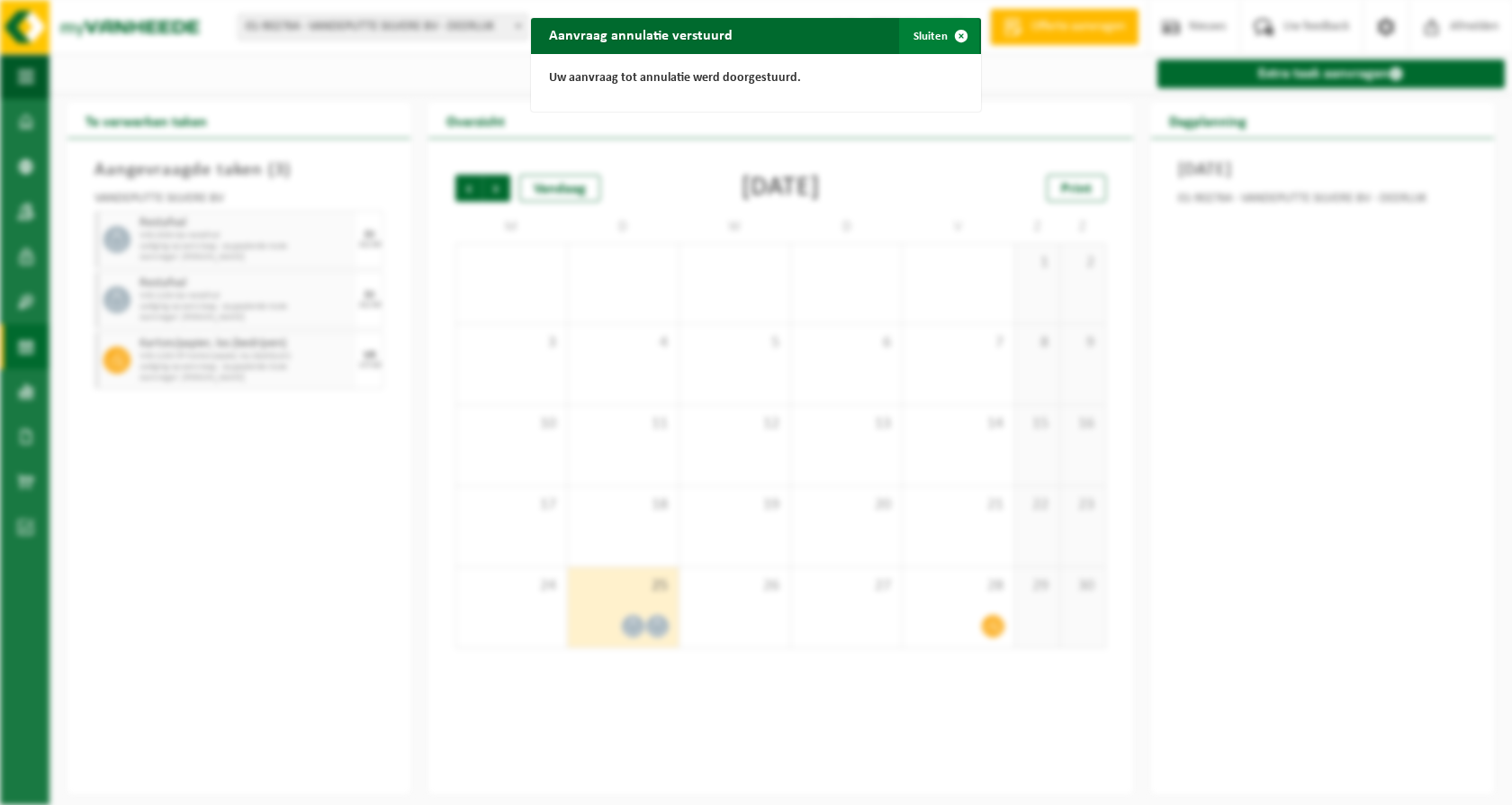
click at [912, 35] on button "Sluiten" at bounding box center [939, 36] width 80 height 36
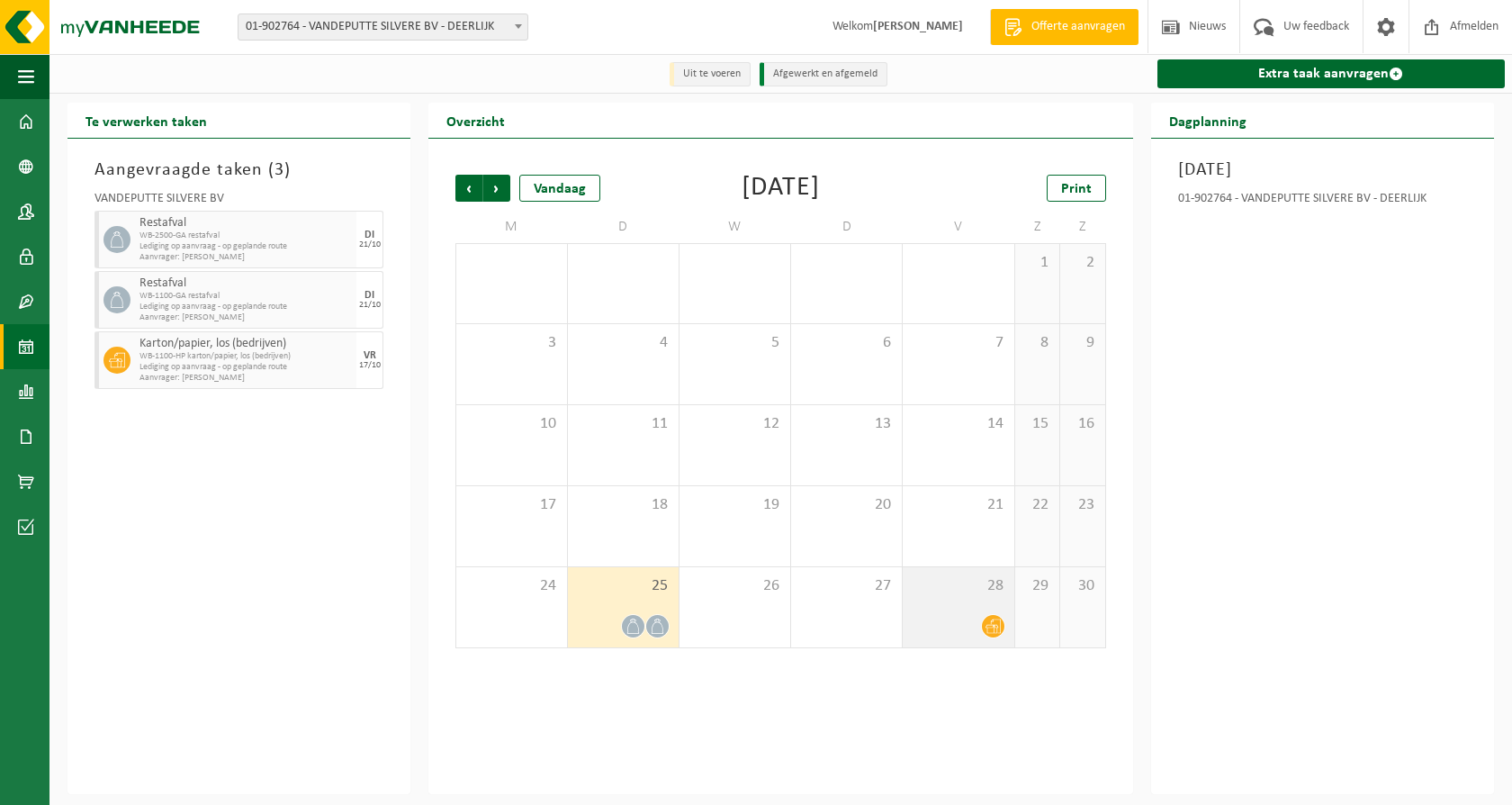
click at [993, 624] on icon at bounding box center [993, 626] width 15 height 15
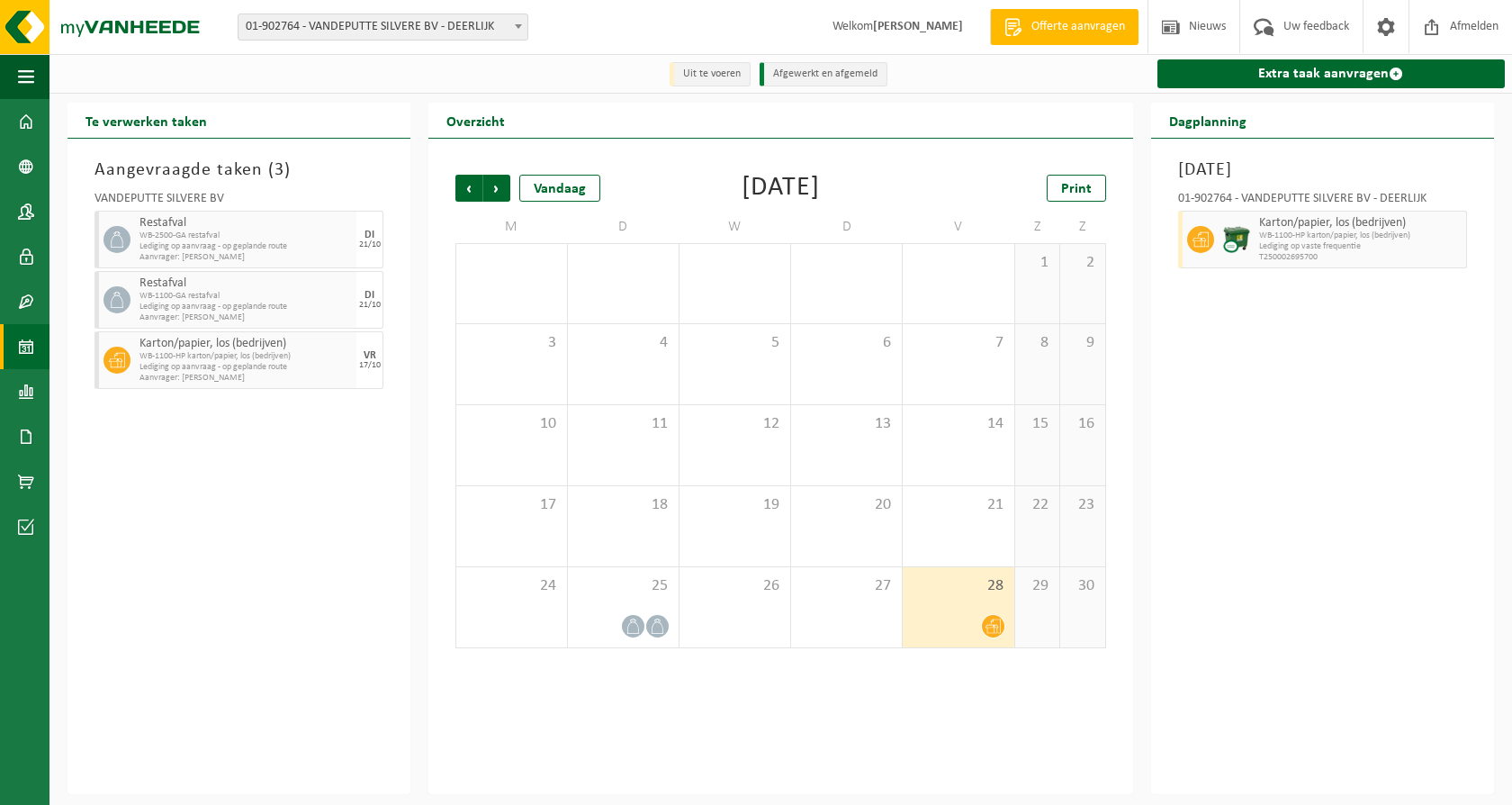
click at [993, 624] on icon at bounding box center [993, 626] width 15 height 15
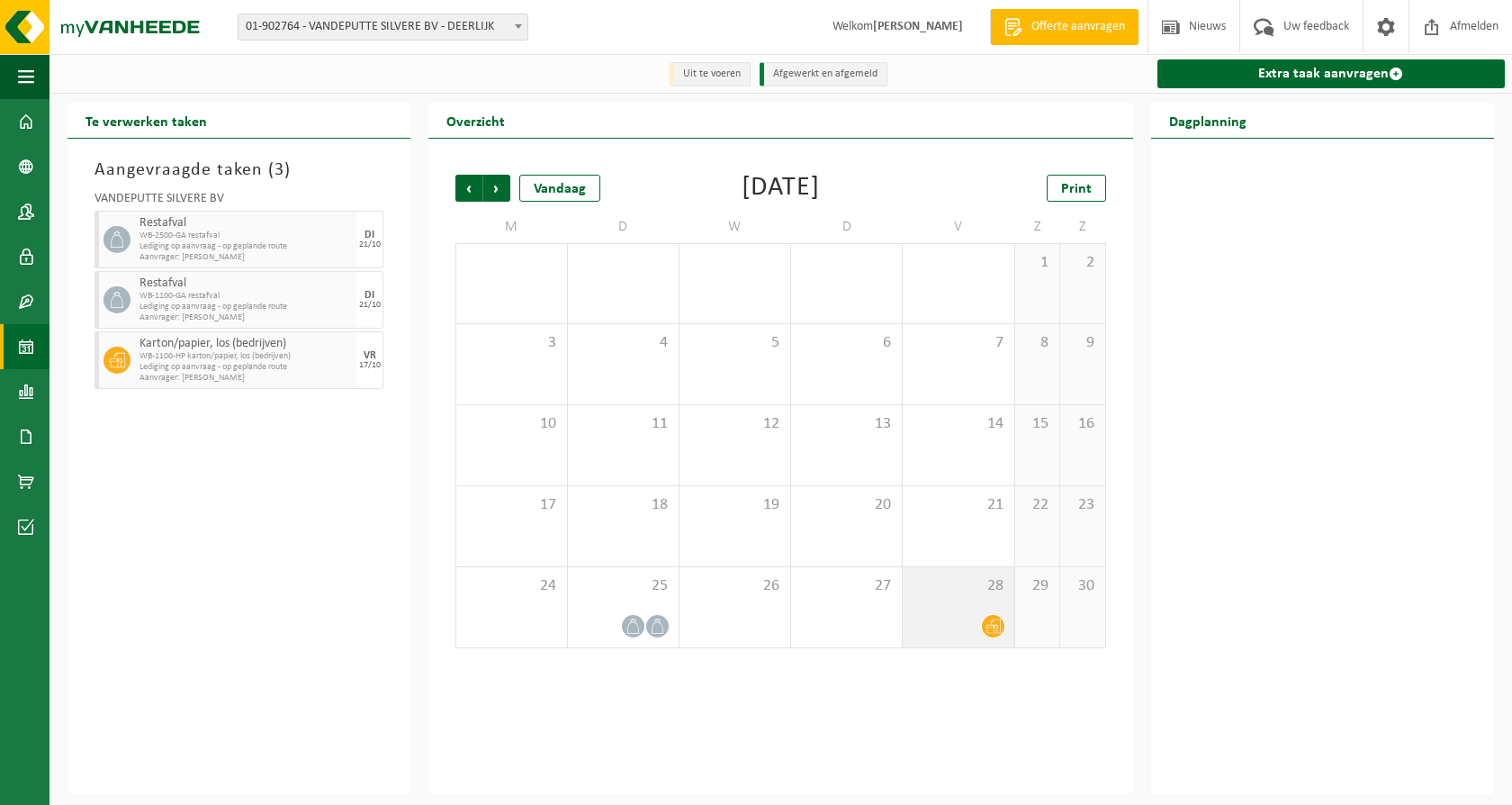
click at [994, 621] on icon at bounding box center [993, 627] width 15 height 15
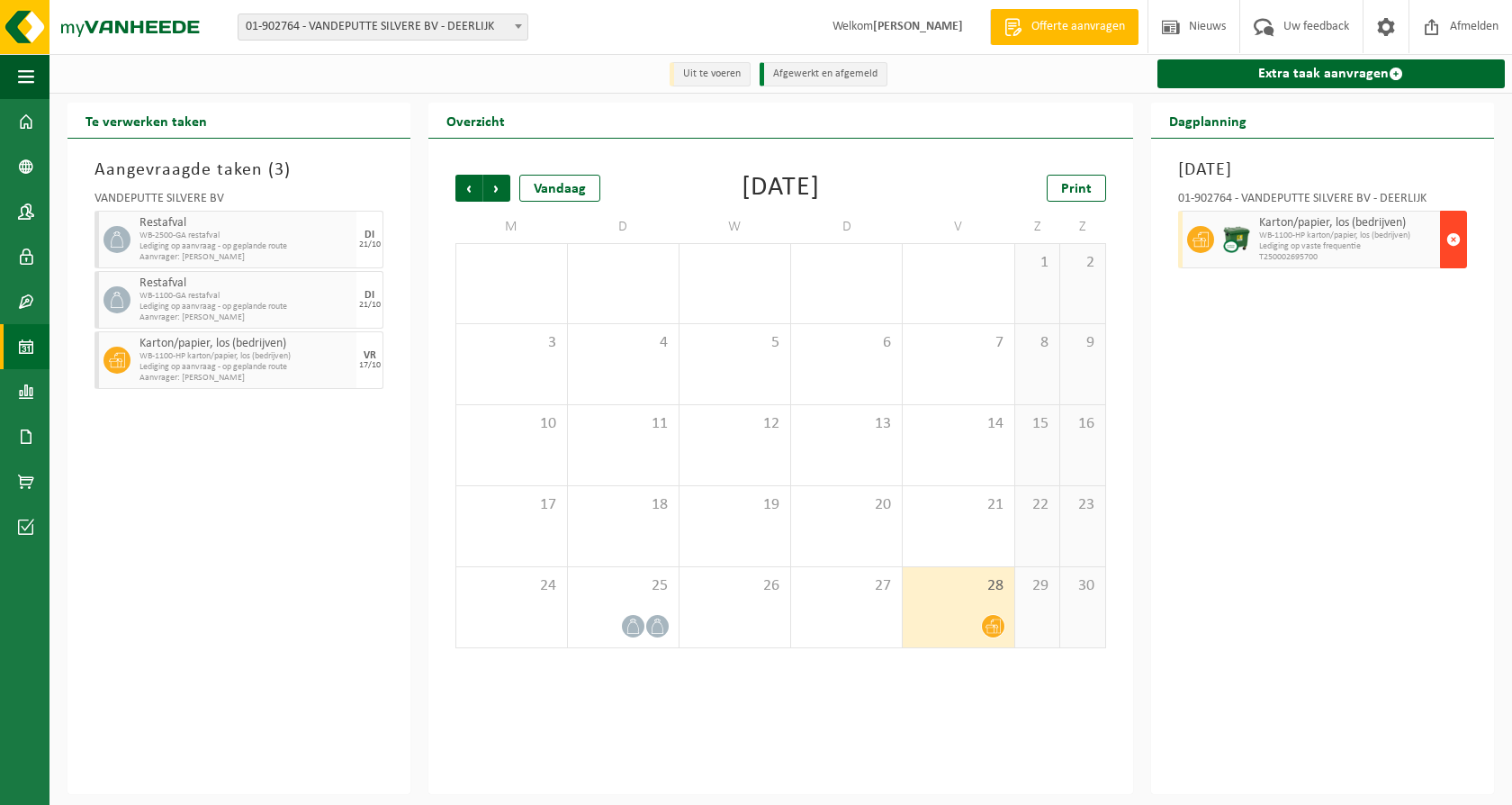
click at [1448, 237] on span "button" at bounding box center [1454, 240] width 15 height 36
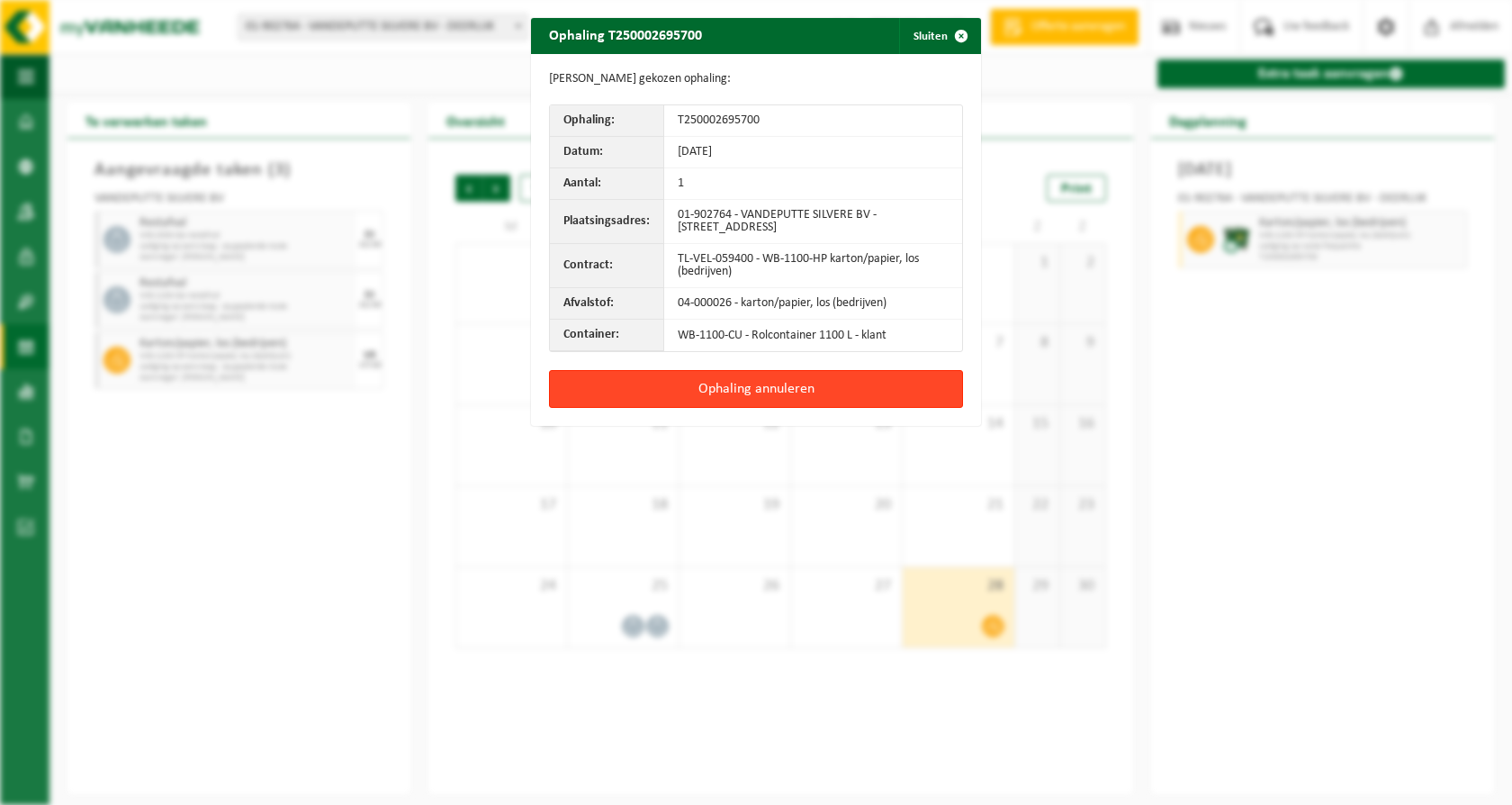
click at [746, 393] on button "Ophaling annuleren" at bounding box center [756, 389] width 414 height 38
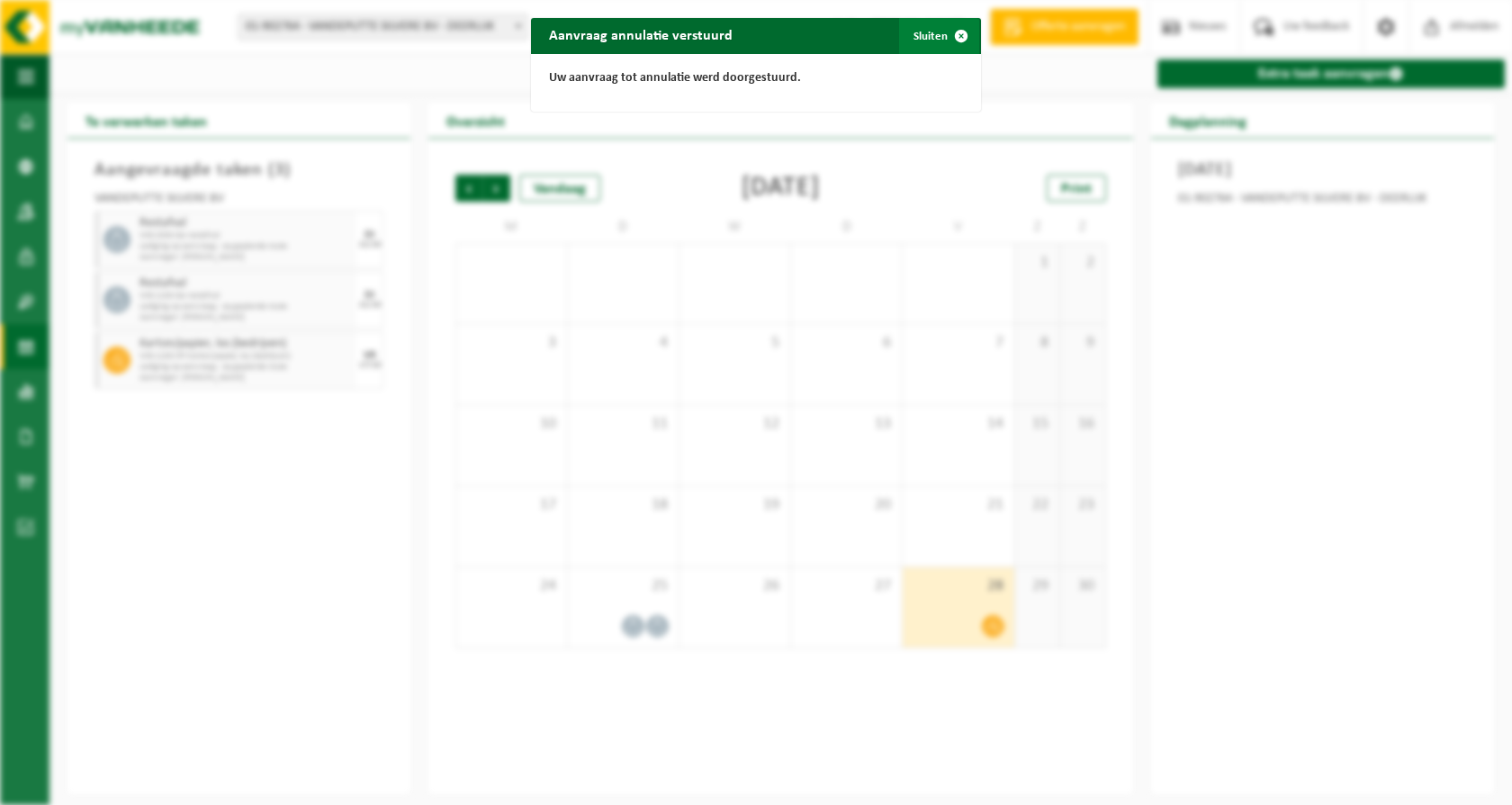
click at [921, 38] on button "Sluiten" at bounding box center [939, 36] width 80 height 36
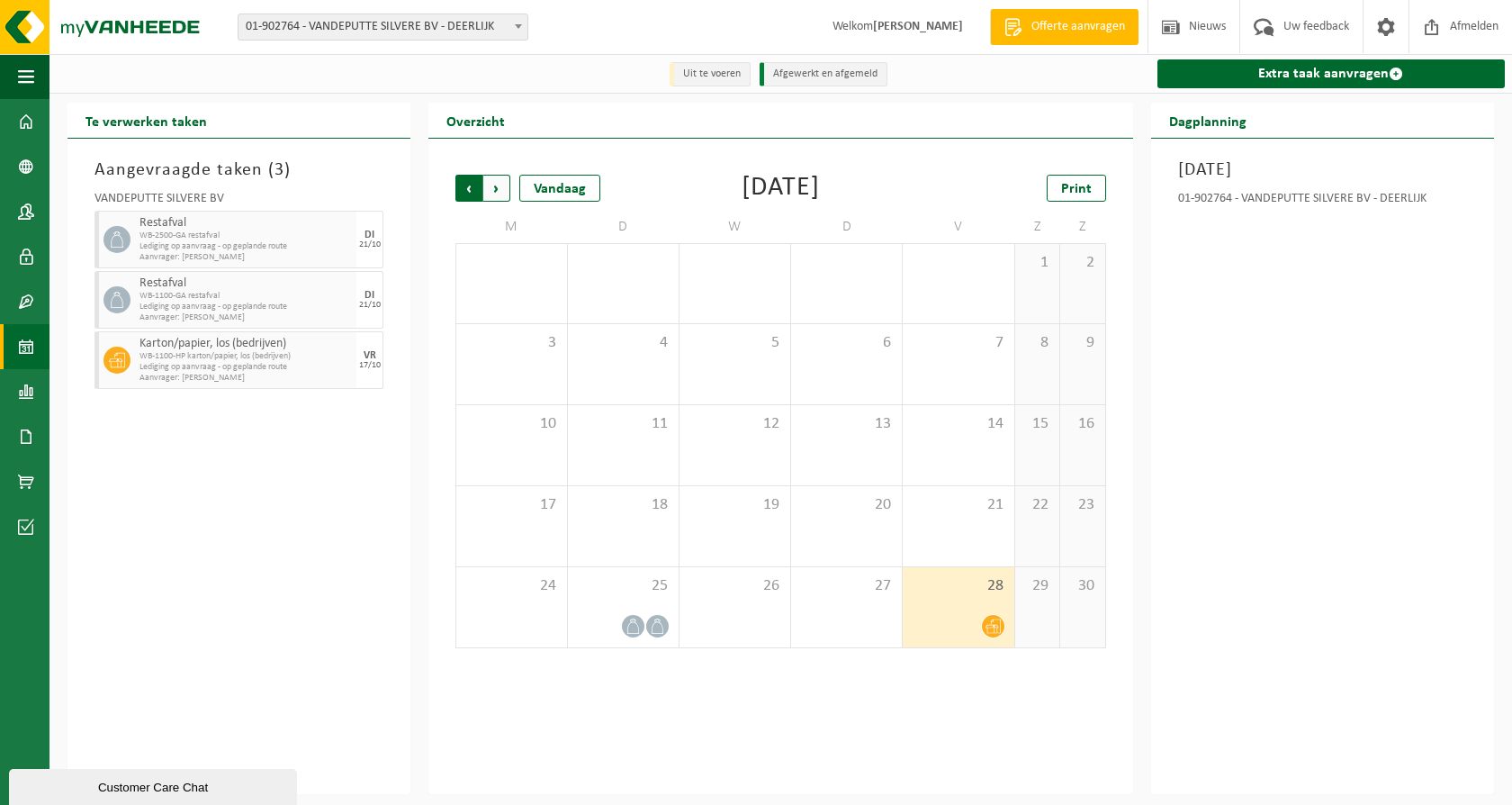
click at [499, 190] on span "Volgende" at bounding box center [497, 188] width 27 height 27
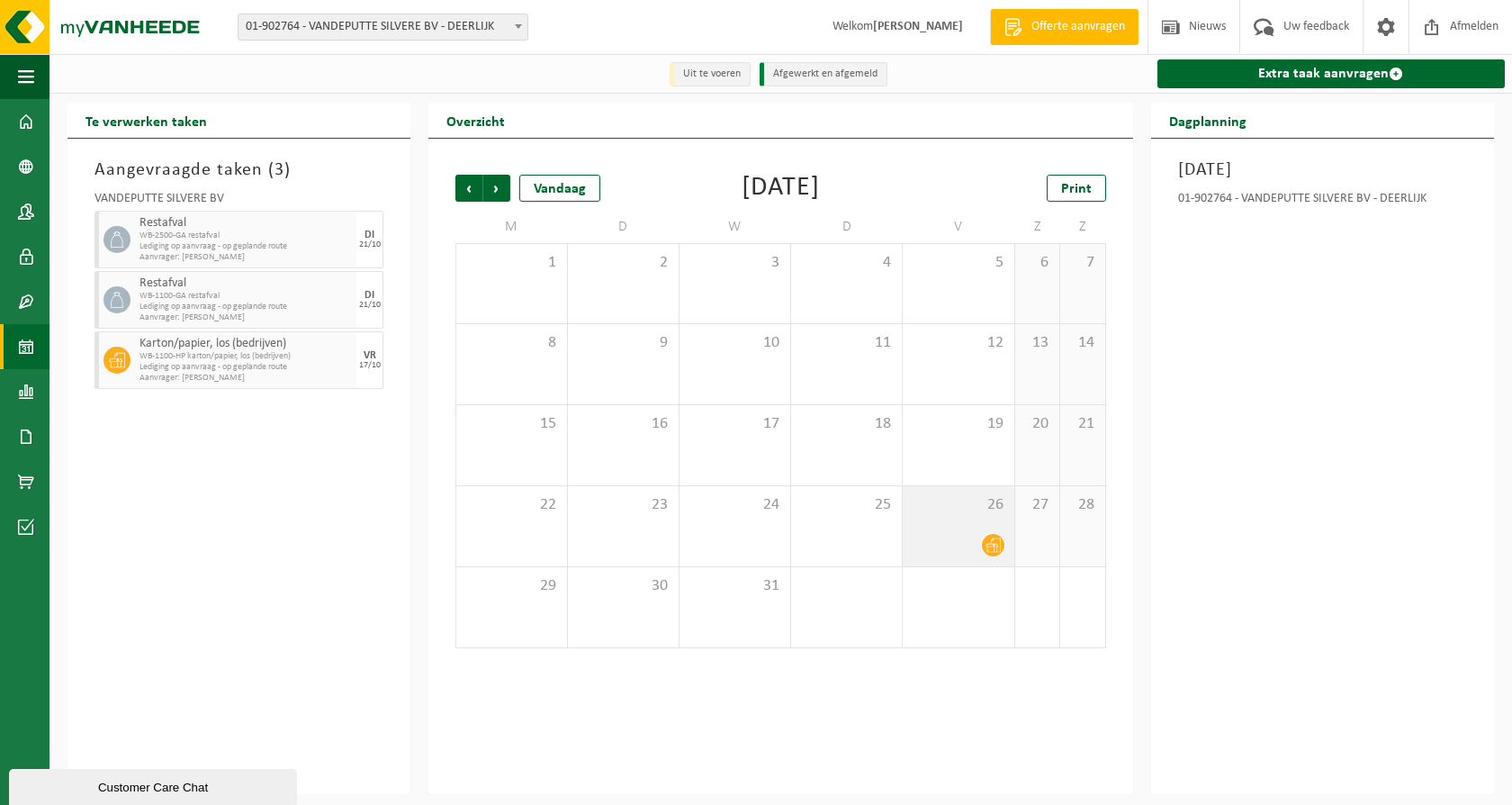
click at [993, 539] on icon at bounding box center [993, 545] width 15 height 15
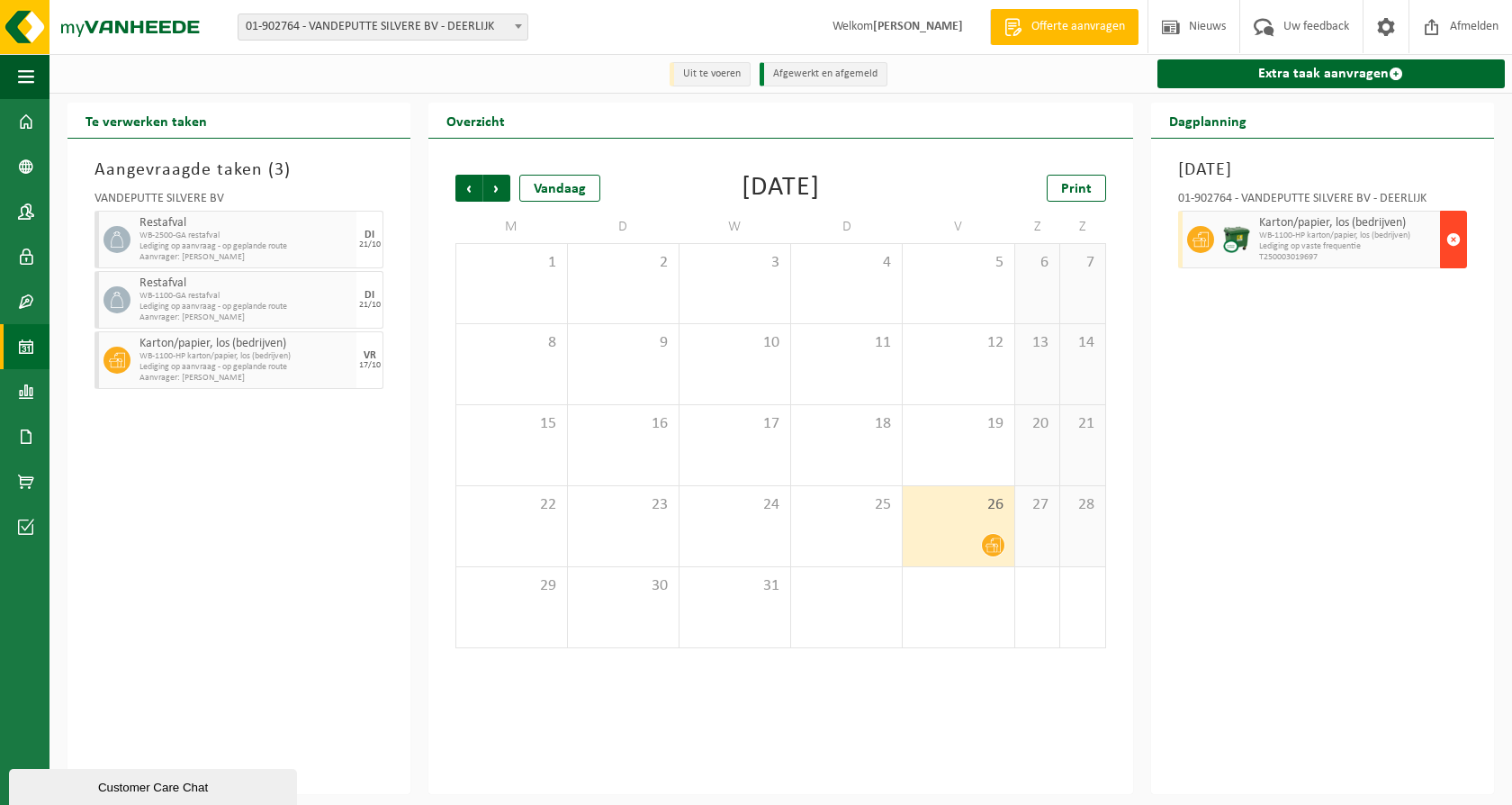
click at [1444, 238] on button "button" at bounding box center [1454, 239] width 27 height 57
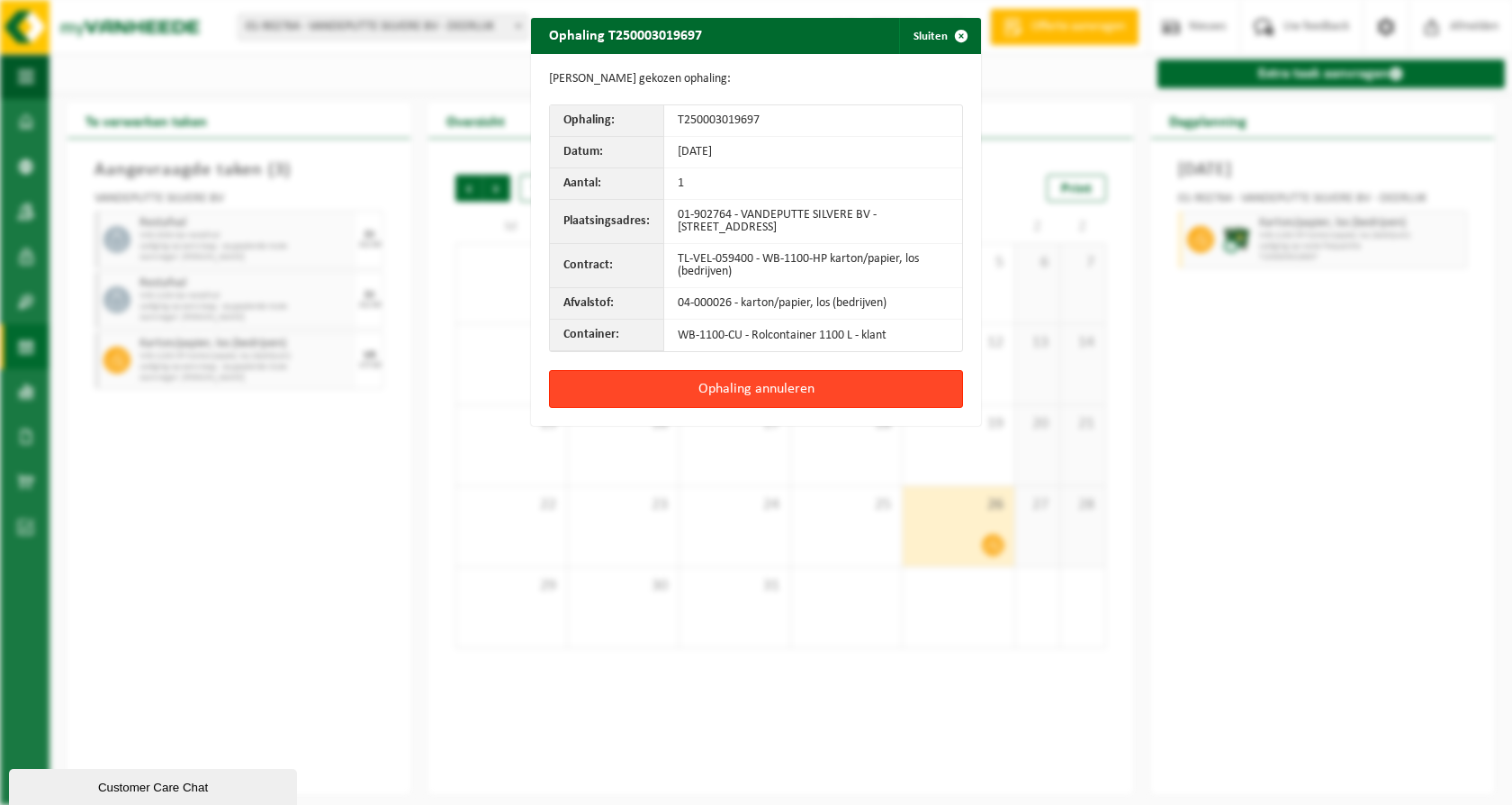
click at [765, 383] on button "Ophaling annuleren" at bounding box center [756, 389] width 414 height 38
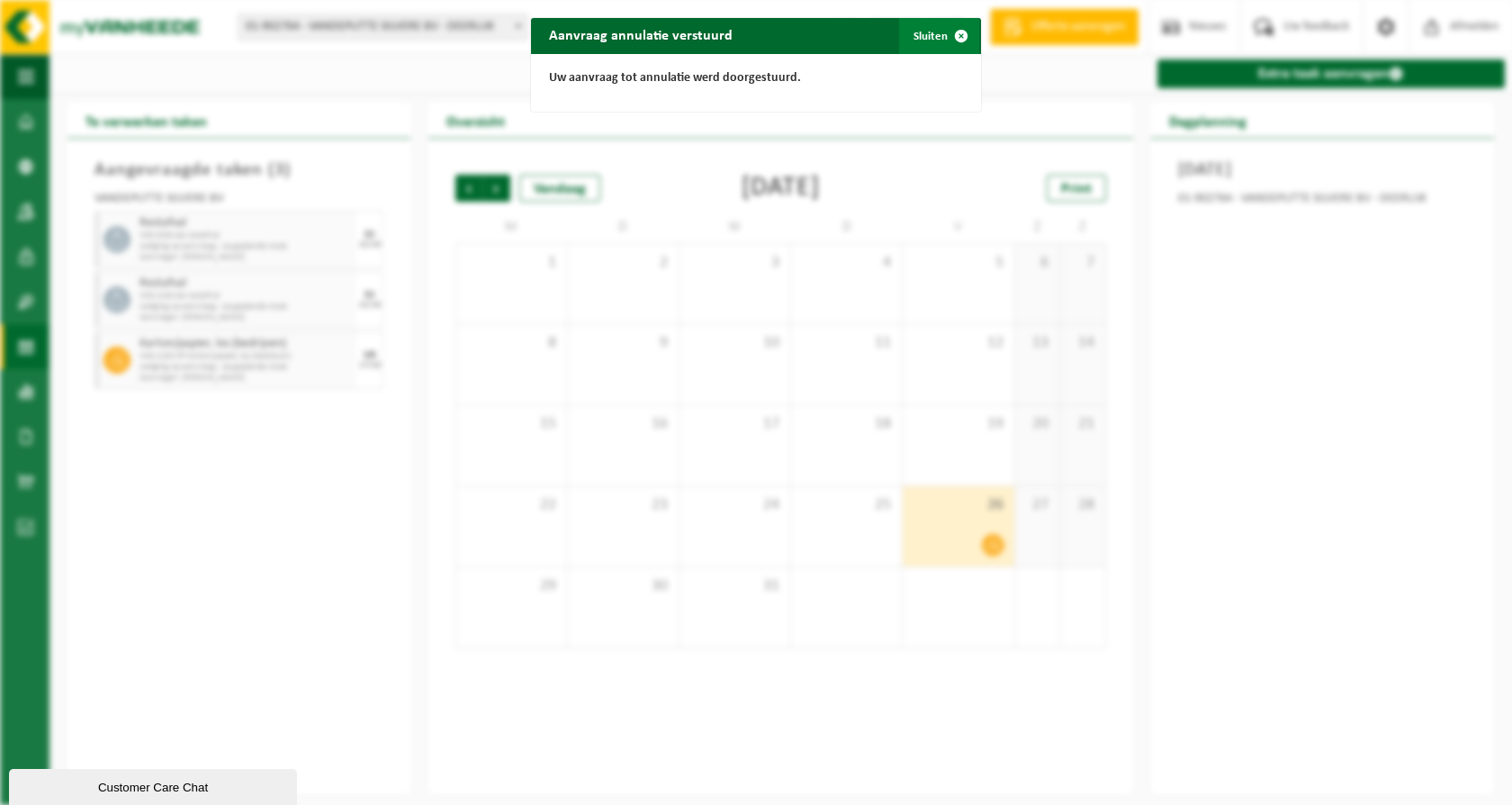
click at [917, 39] on button "Sluiten" at bounding box center [939, 36] width 80 height 36
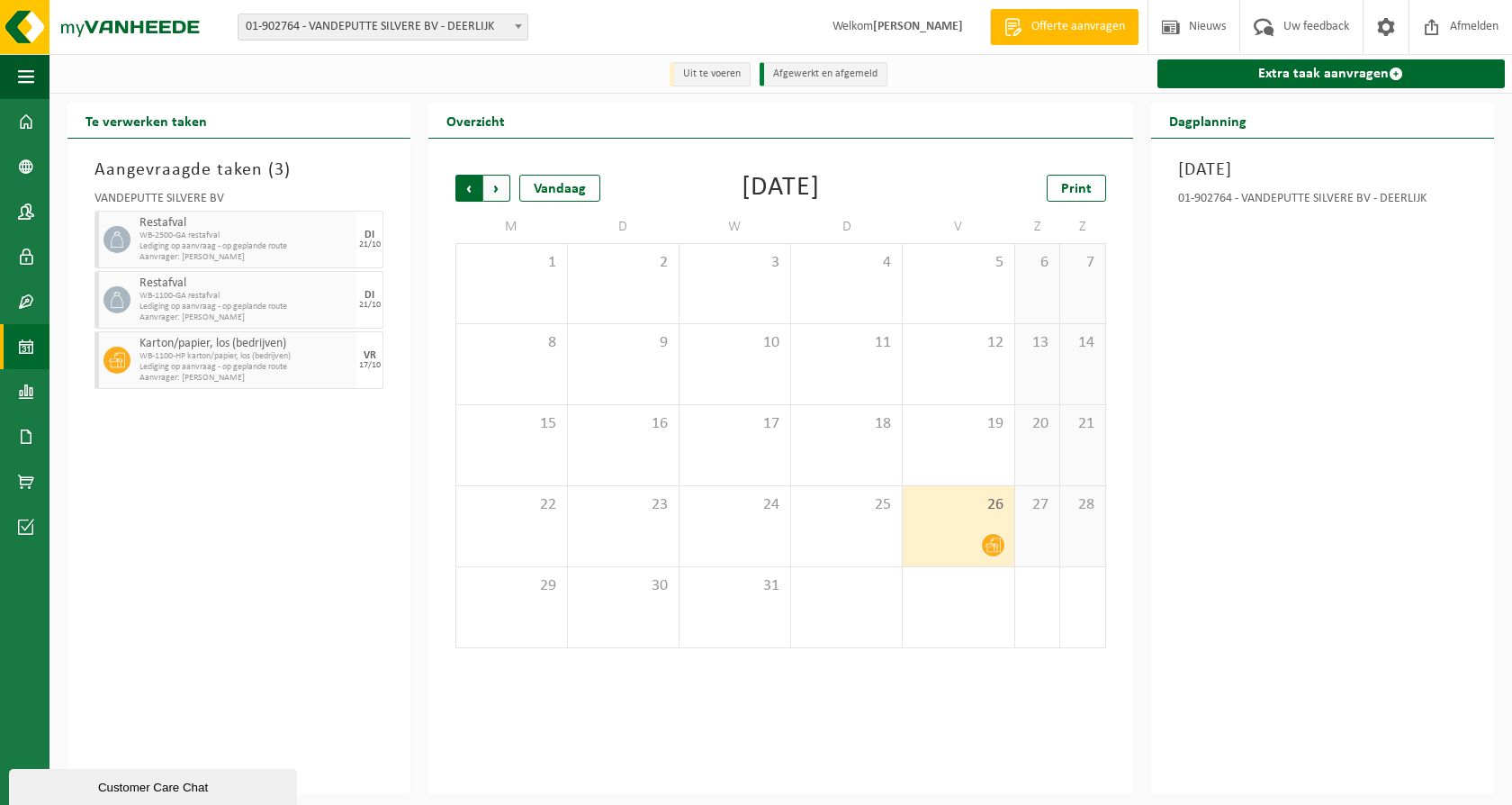
click at [492, 184] on span "Volgende" at bounding box center [497, 188] width 27 height 27
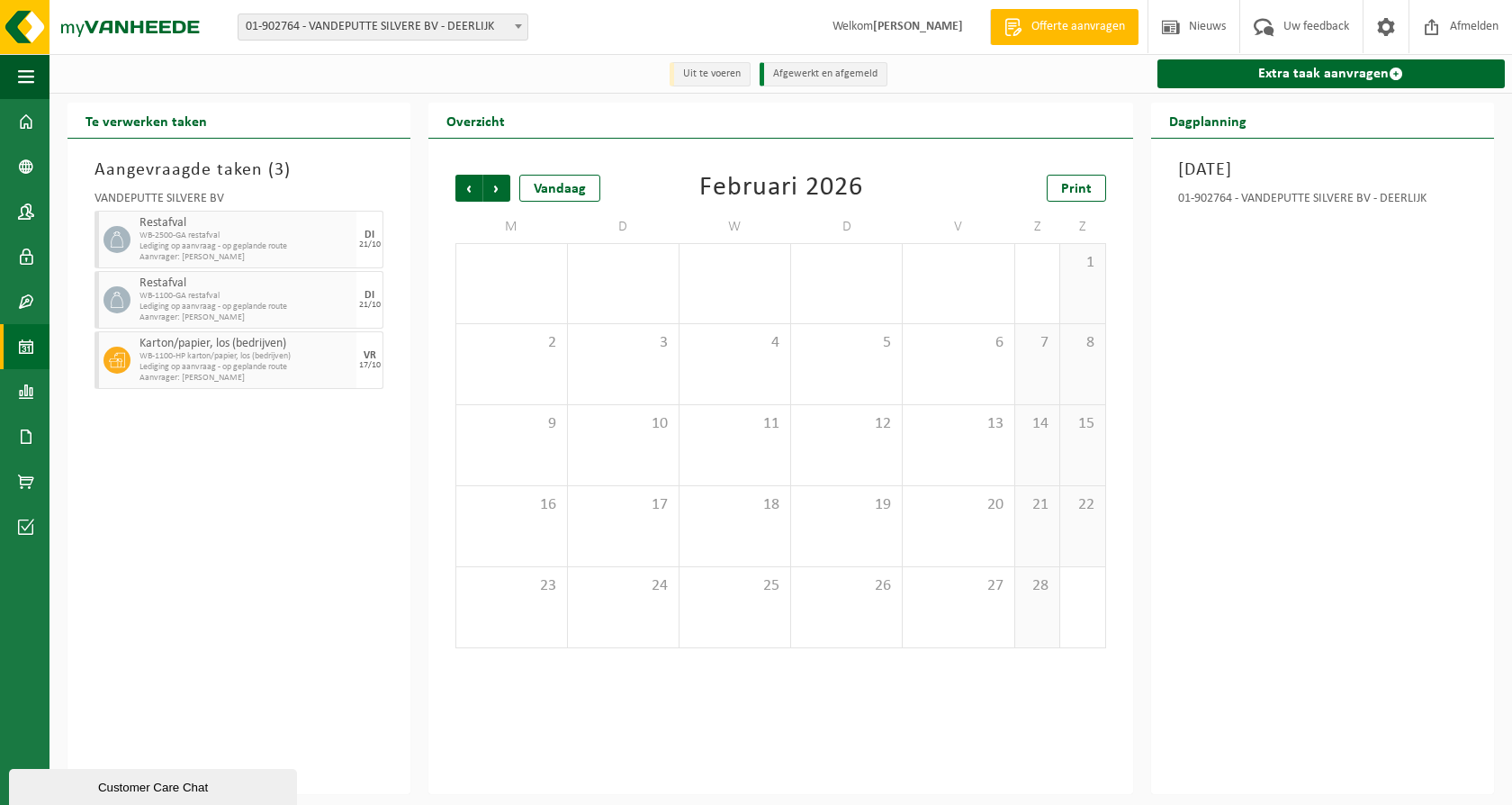
click at [492, 184] on span "Volgende" at bounding box center [497, 188] width 27 height 27
click at [473, 184] on span "Vorige" at bounding box center [469, 188] width 27 height 27
